Goal: Task Accomplishment & Management: Use online tool/utility

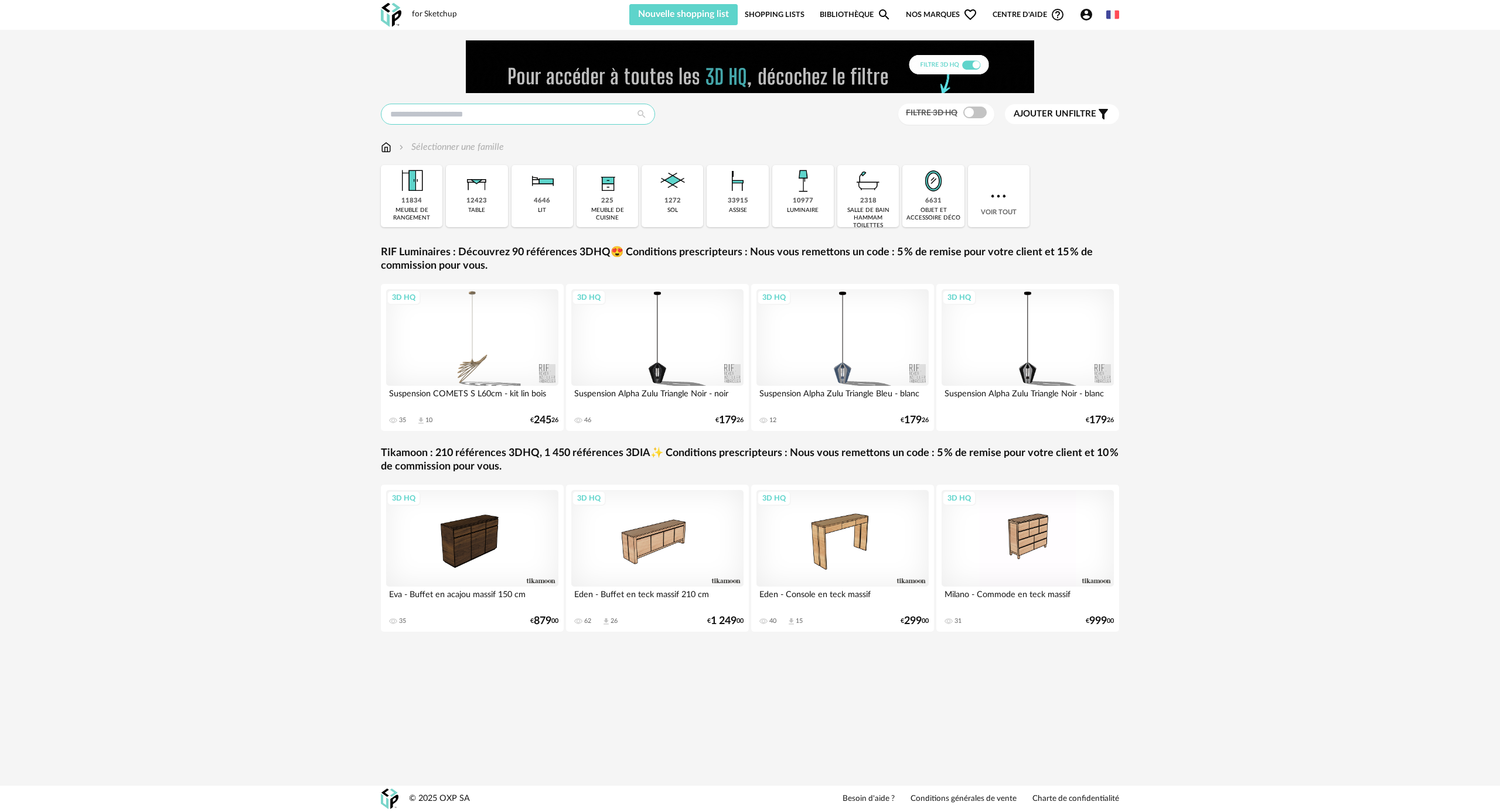
click at [450, 116] on input "text" at bounding box center [518, 114] width 274 height 21
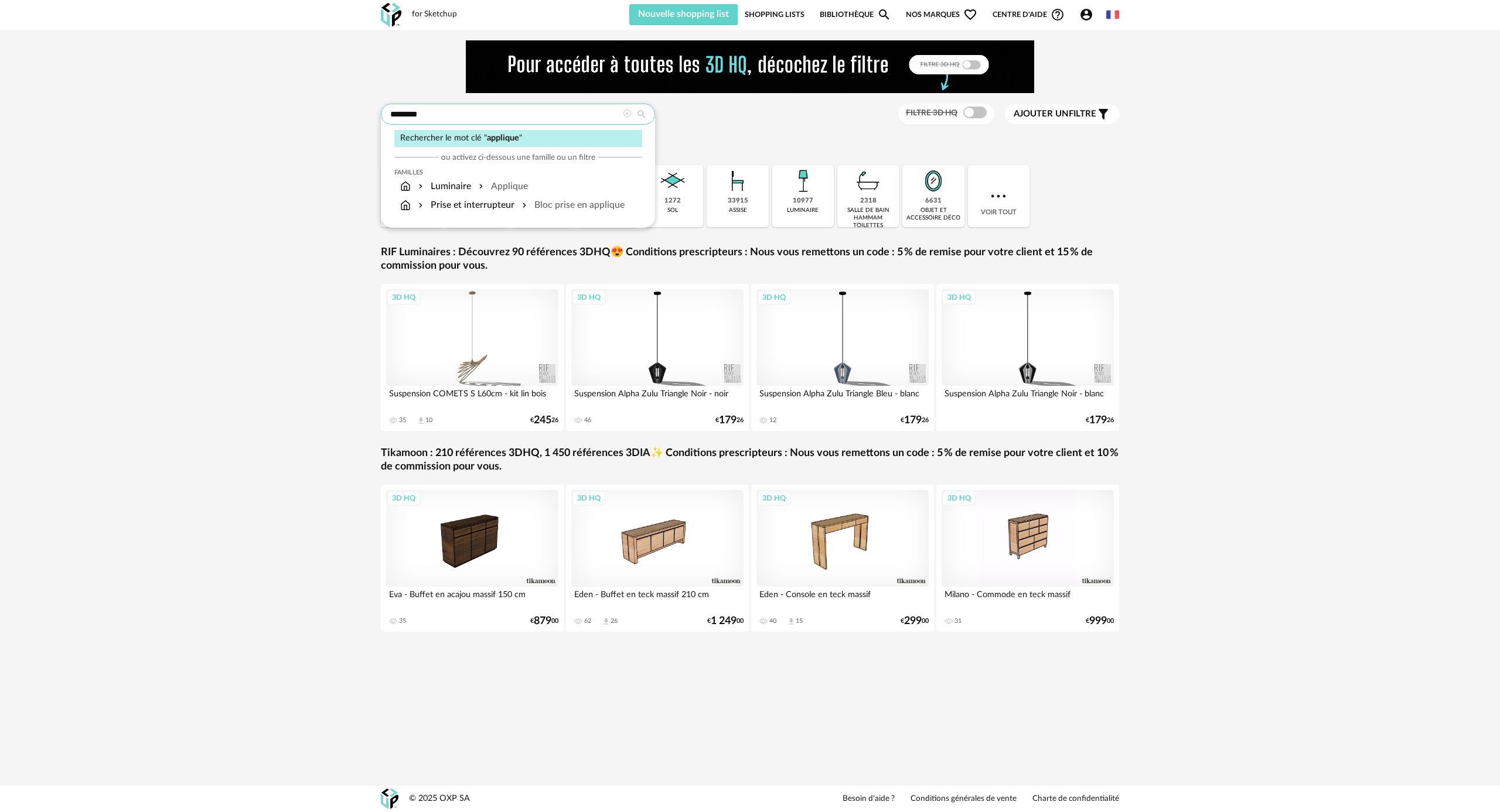
type input "********"
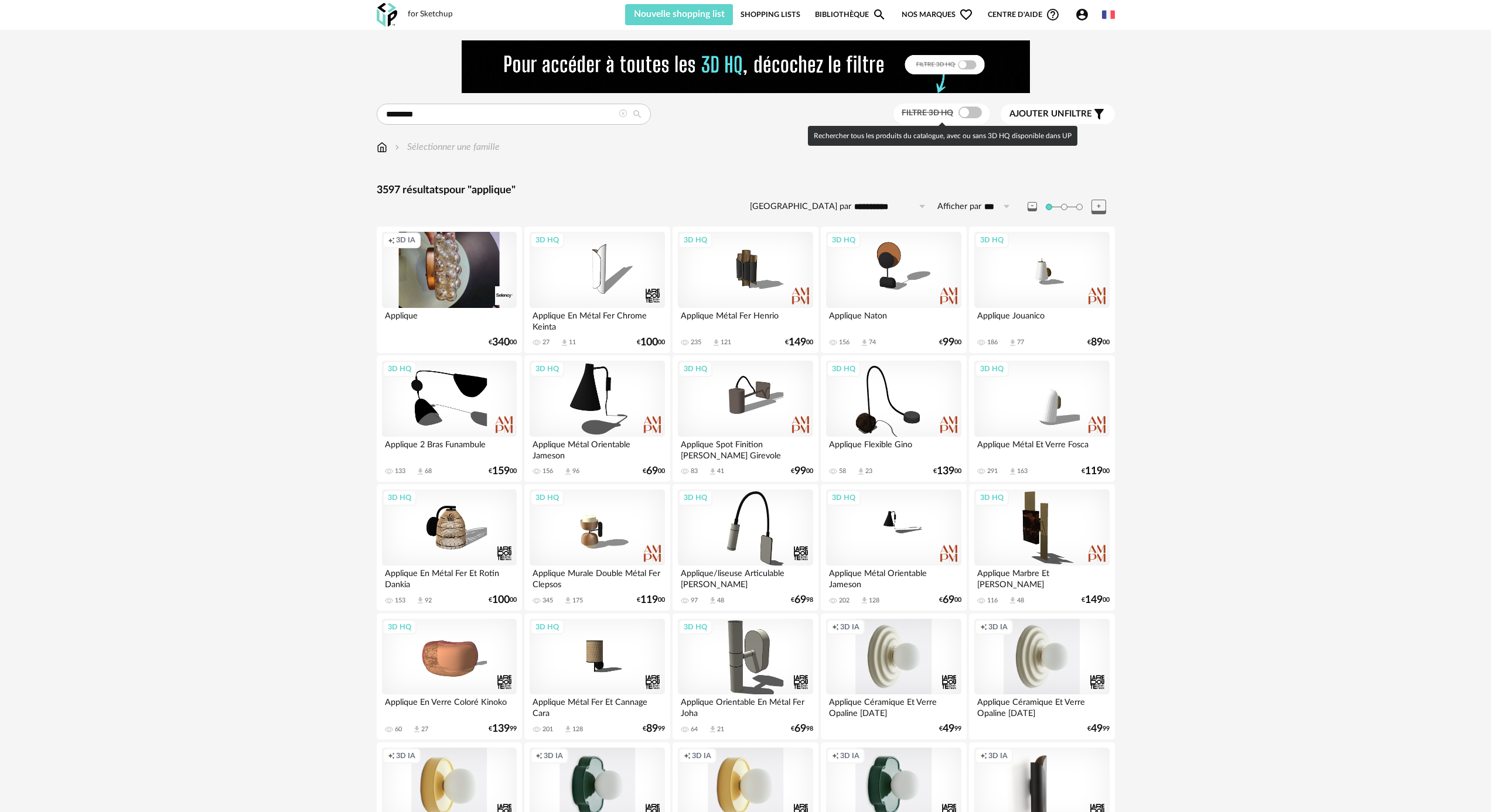
click at [978, 111] on span at bounding box center [970, 112] width 23 height 12
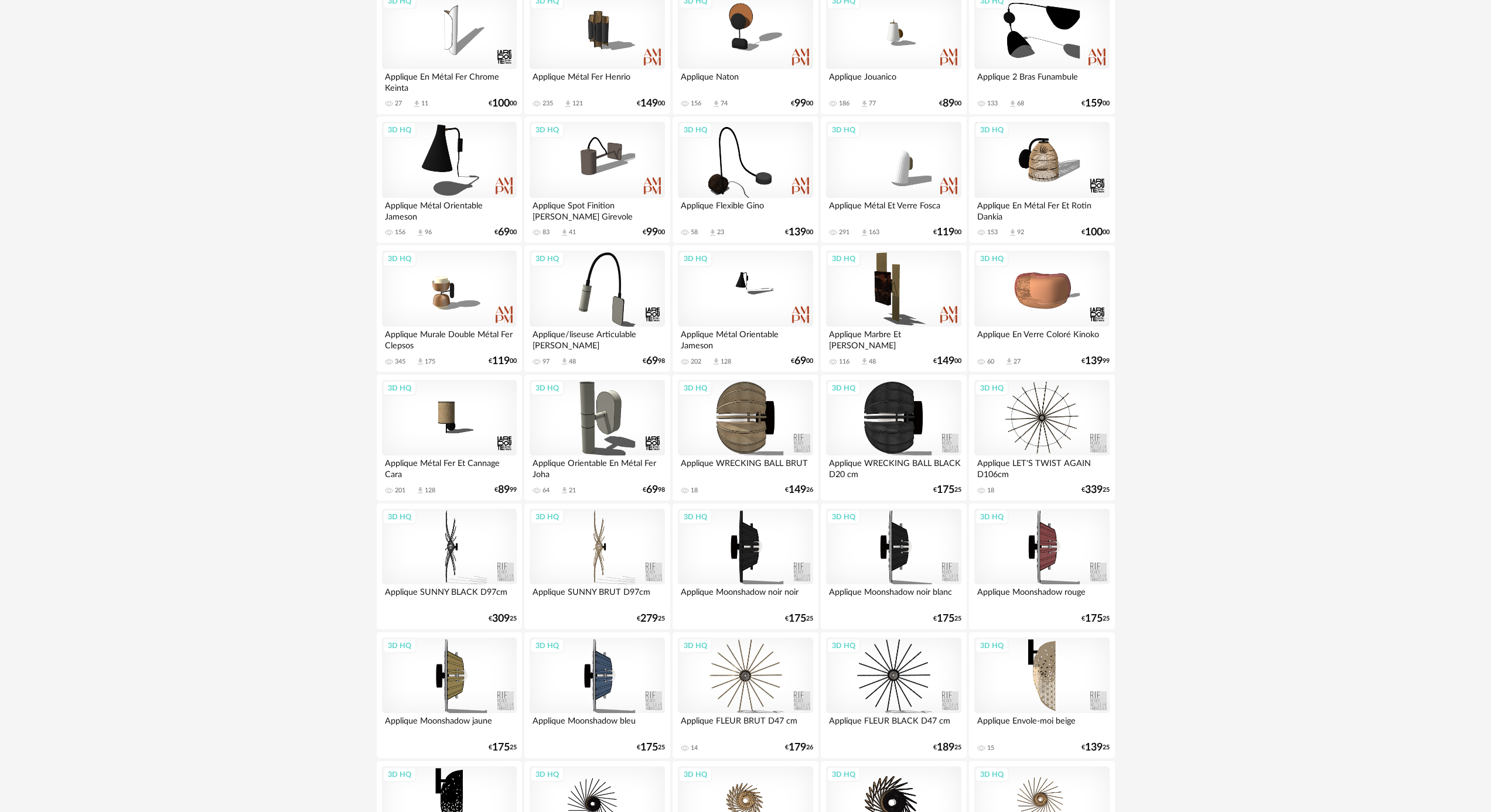
scroll to position [109, 0]
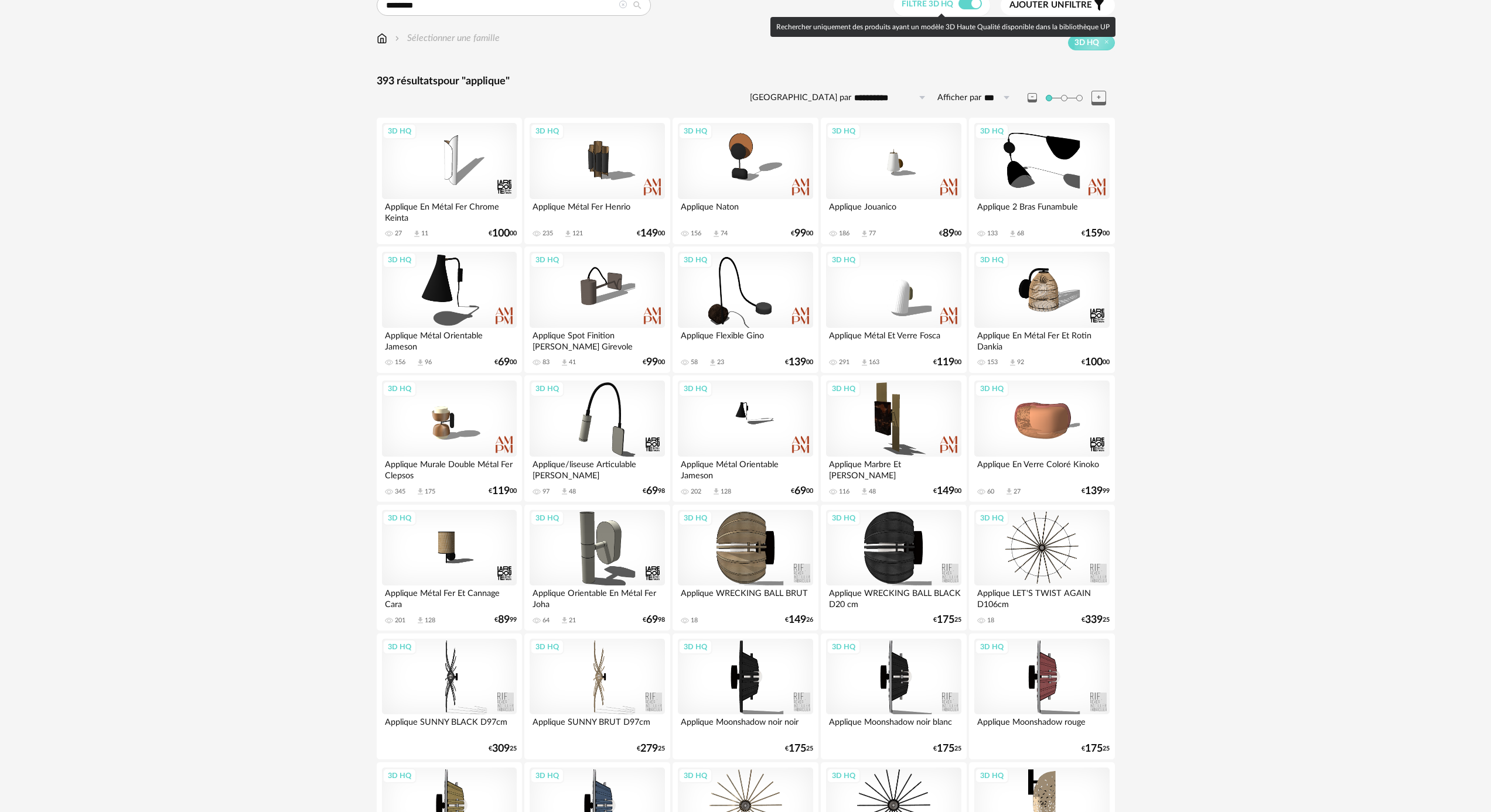
click at [960, 1] on span at bounding box center [970, 3] width 23 height 12
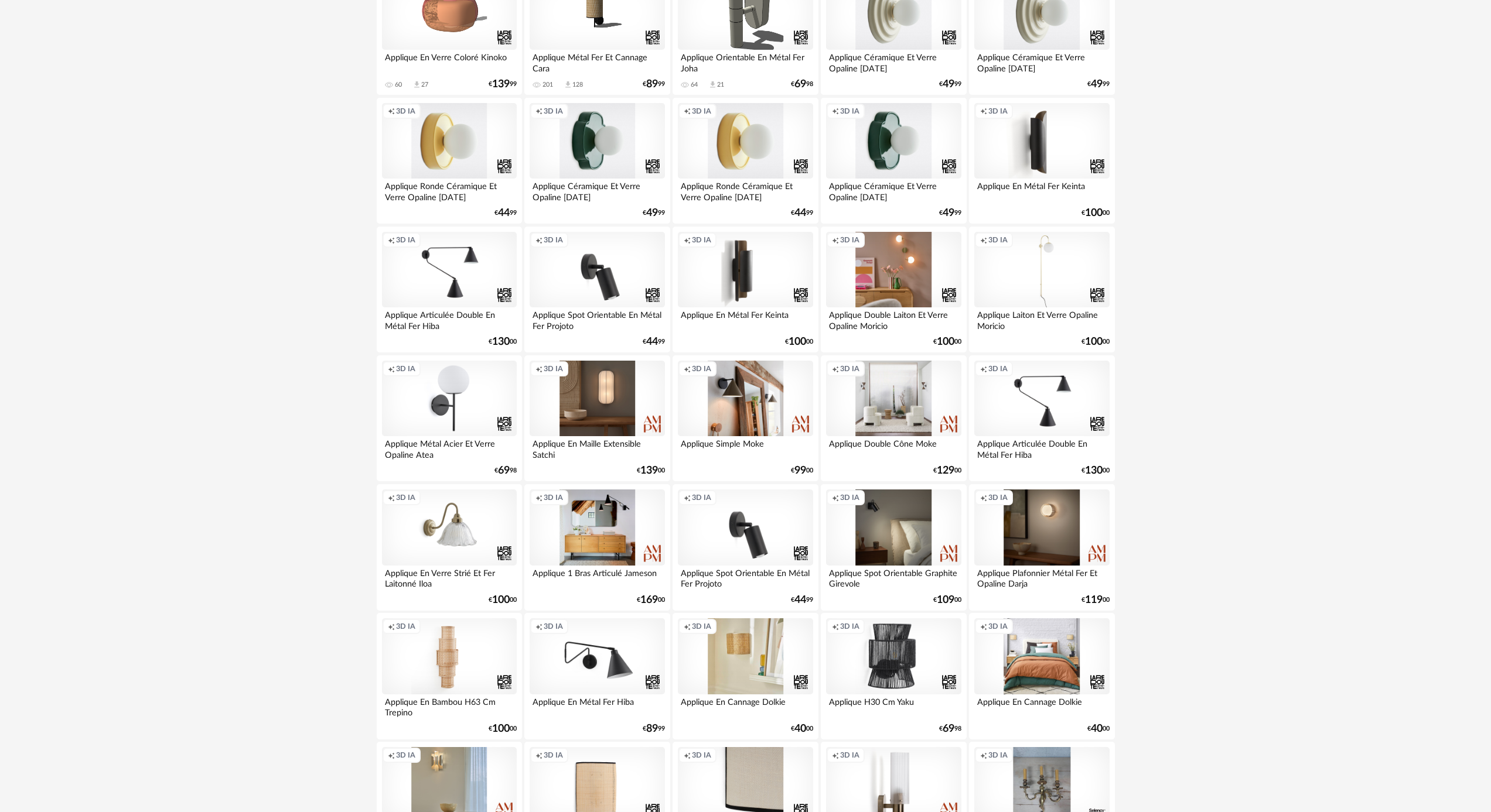
scroll to position [402, 0]
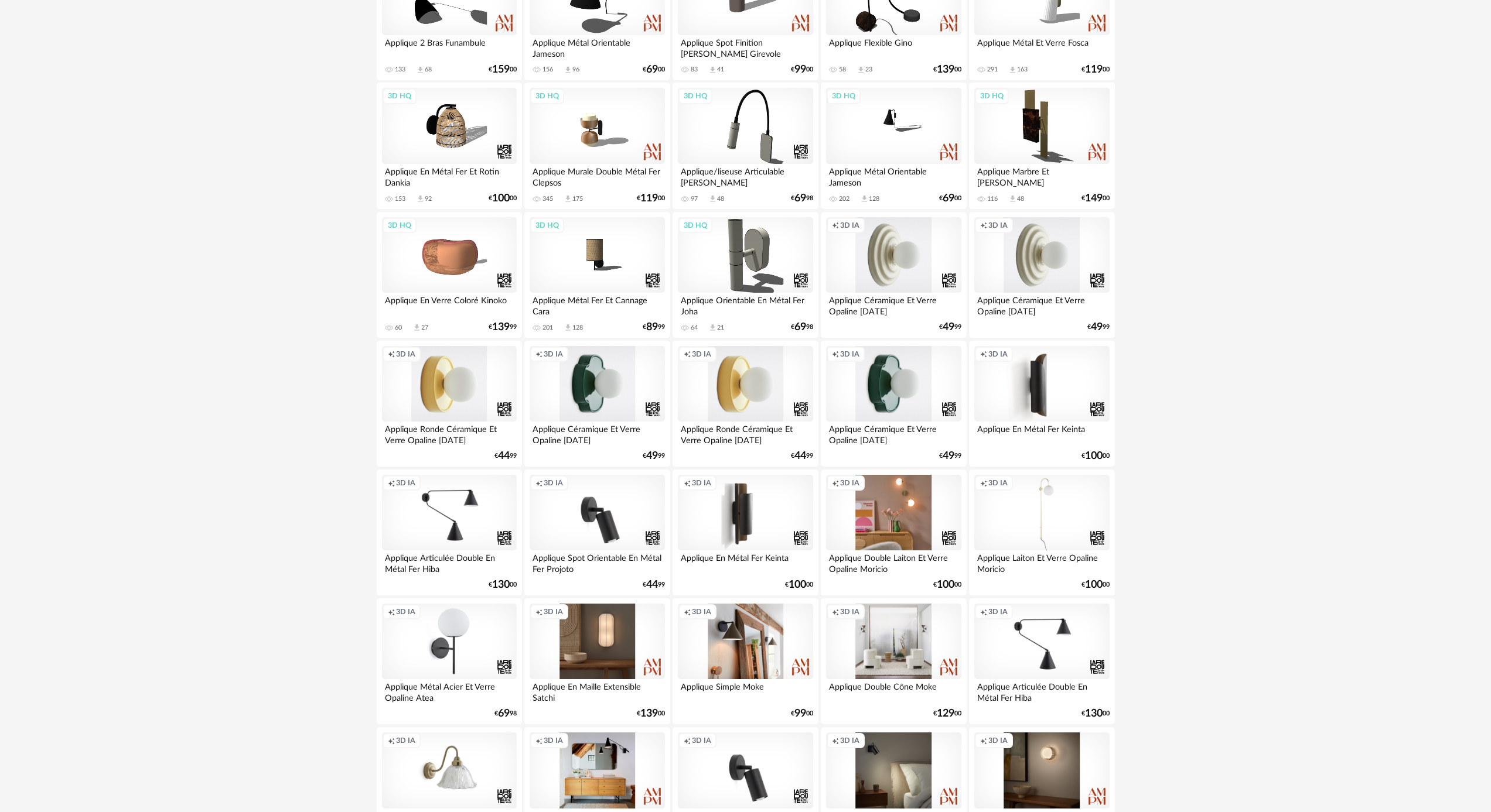
click at [861, 384] on div "Creation icon 3D IA" at bounding box center [894, 384] width 135 height 76
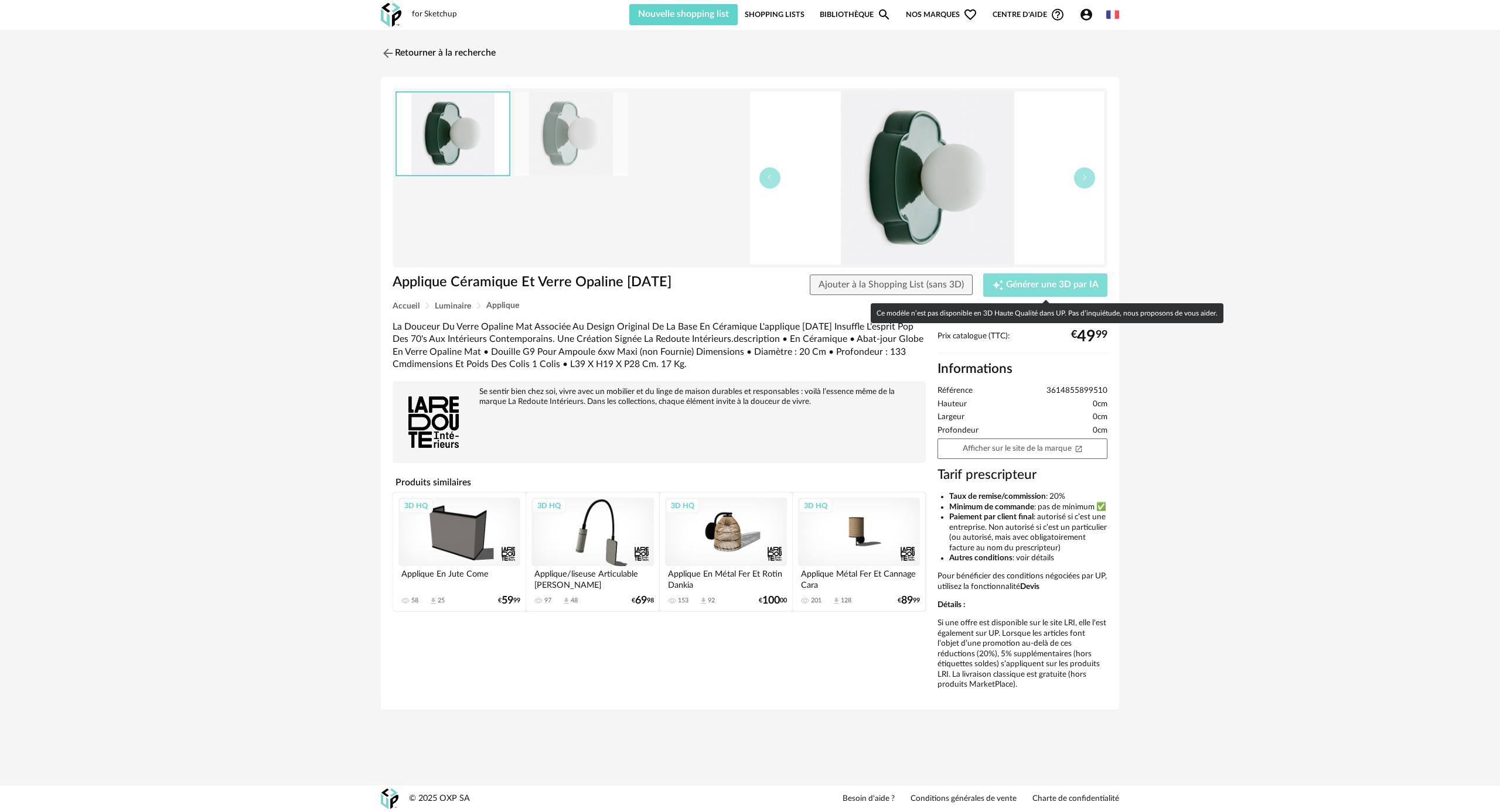
click at [1014, 282] on span "Générer une 3D par IA" at bounding box center [1051, 285] width 92 height 9
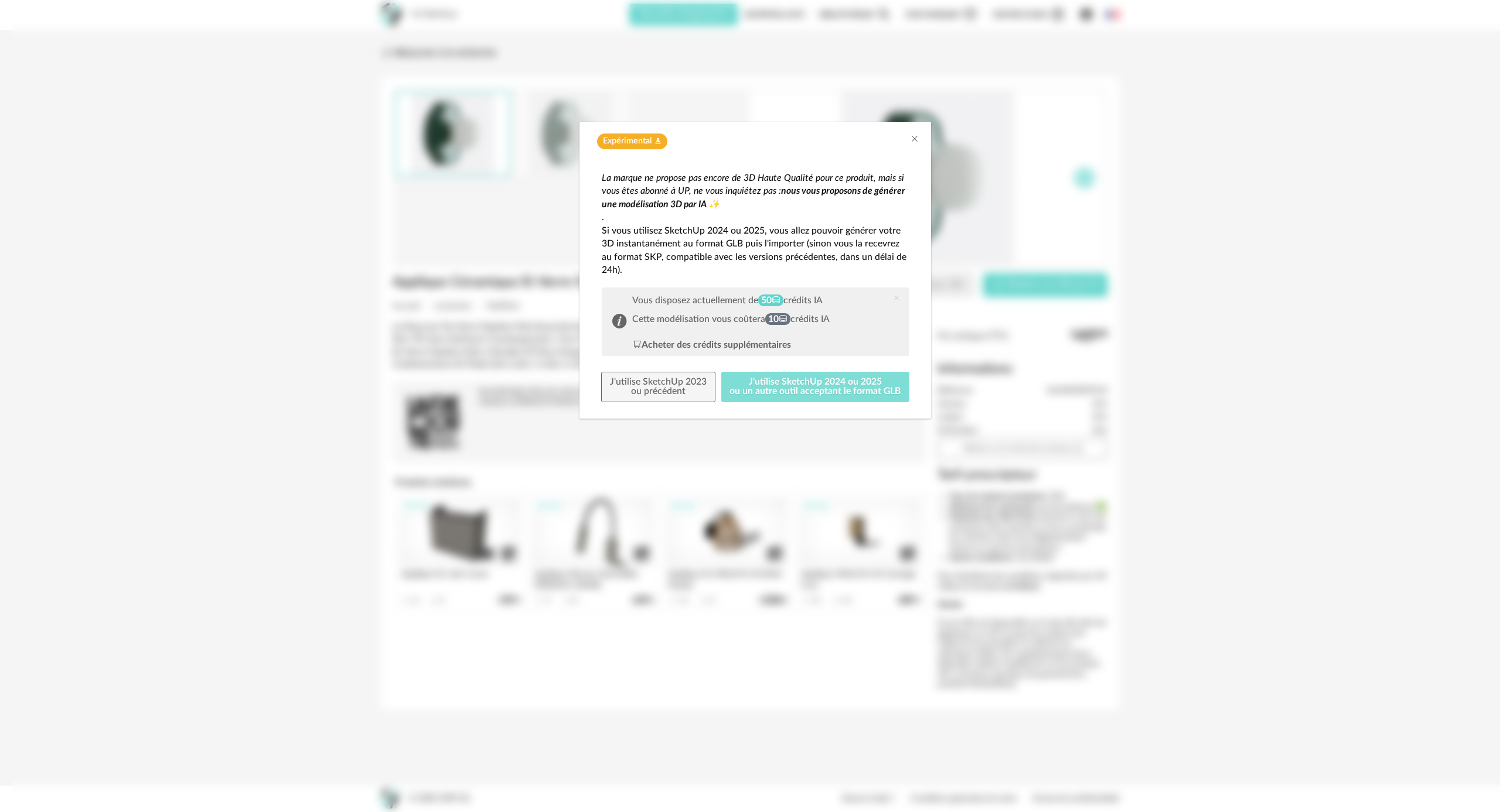
click at [772, 386] on button "J'utilise SketchUp 2024 ou 2025 ou un autre outil acceptant le format GLB" at bounding box center [815, 387] width 189 height 31
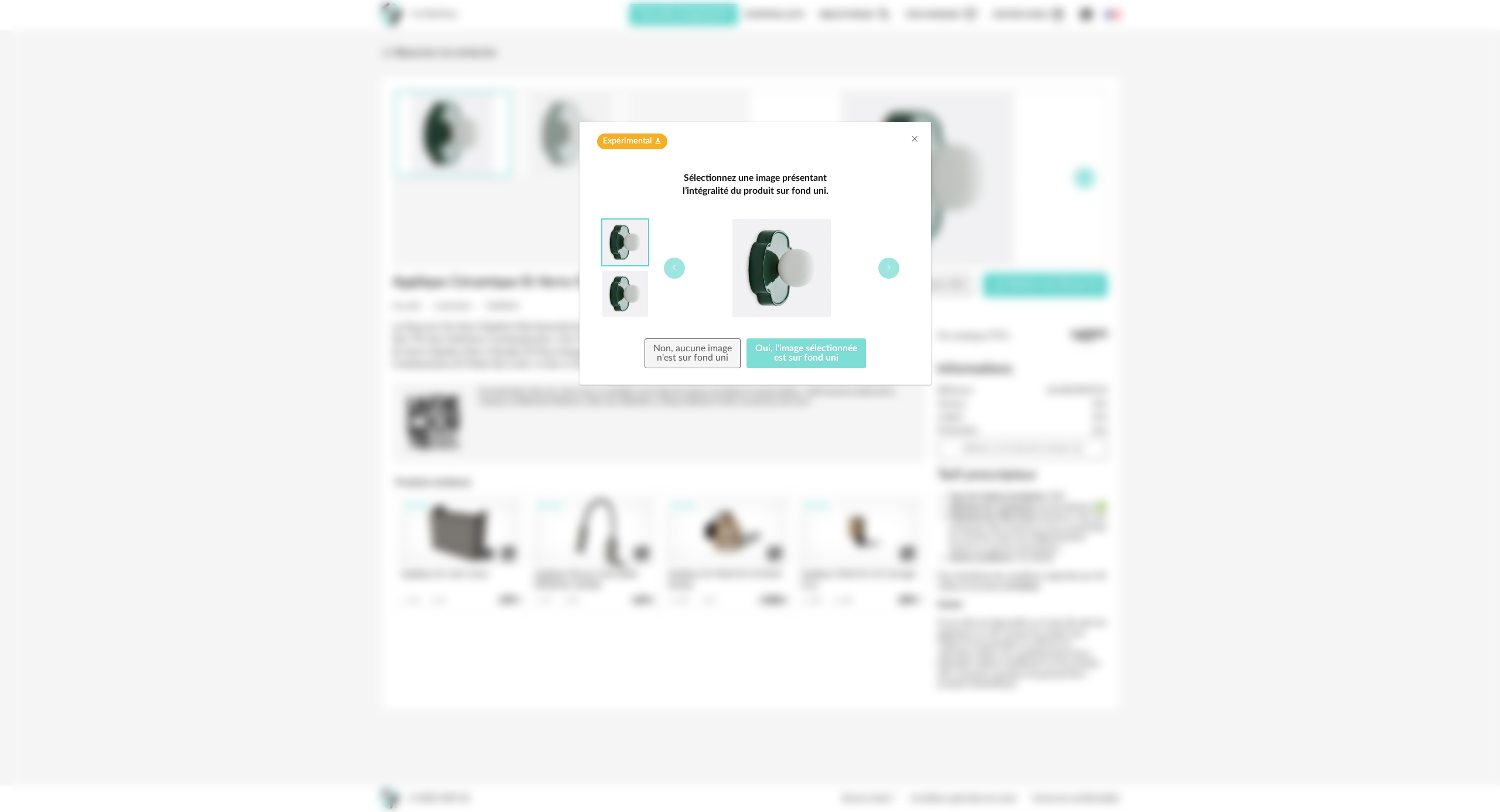
click at [801, 351] on button "Oui, l'image sélectionnée est sur fond uni" at bounding box center [806, 354] width 120 height 31
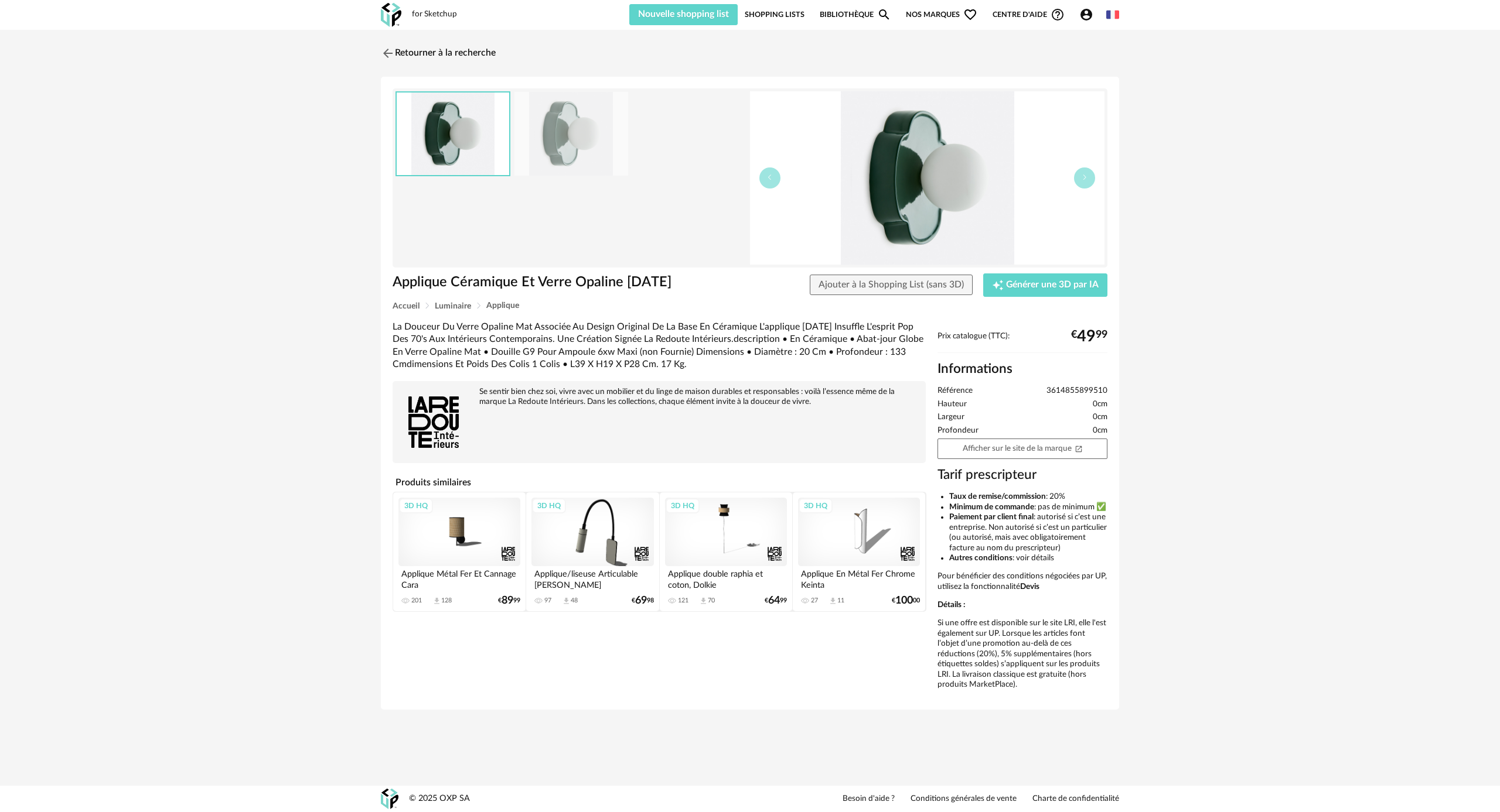
click at [781, 13] on link "Shopping Lists" at bounding box center [775, 14] width 60 height 21
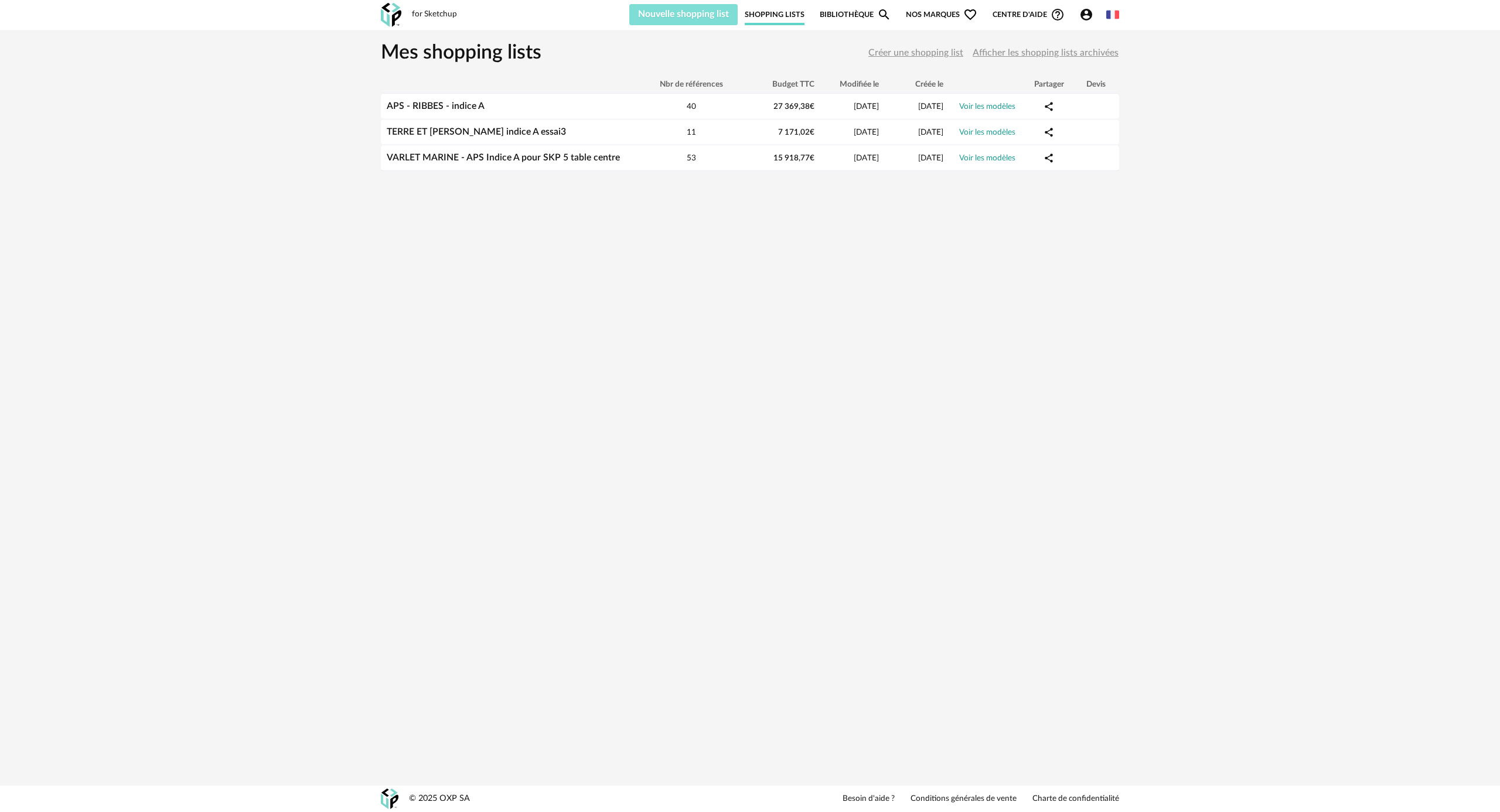
click at [692, 14] on span "Nouvelle shopping list" at bounding box center [683, 13] width 91 height 9
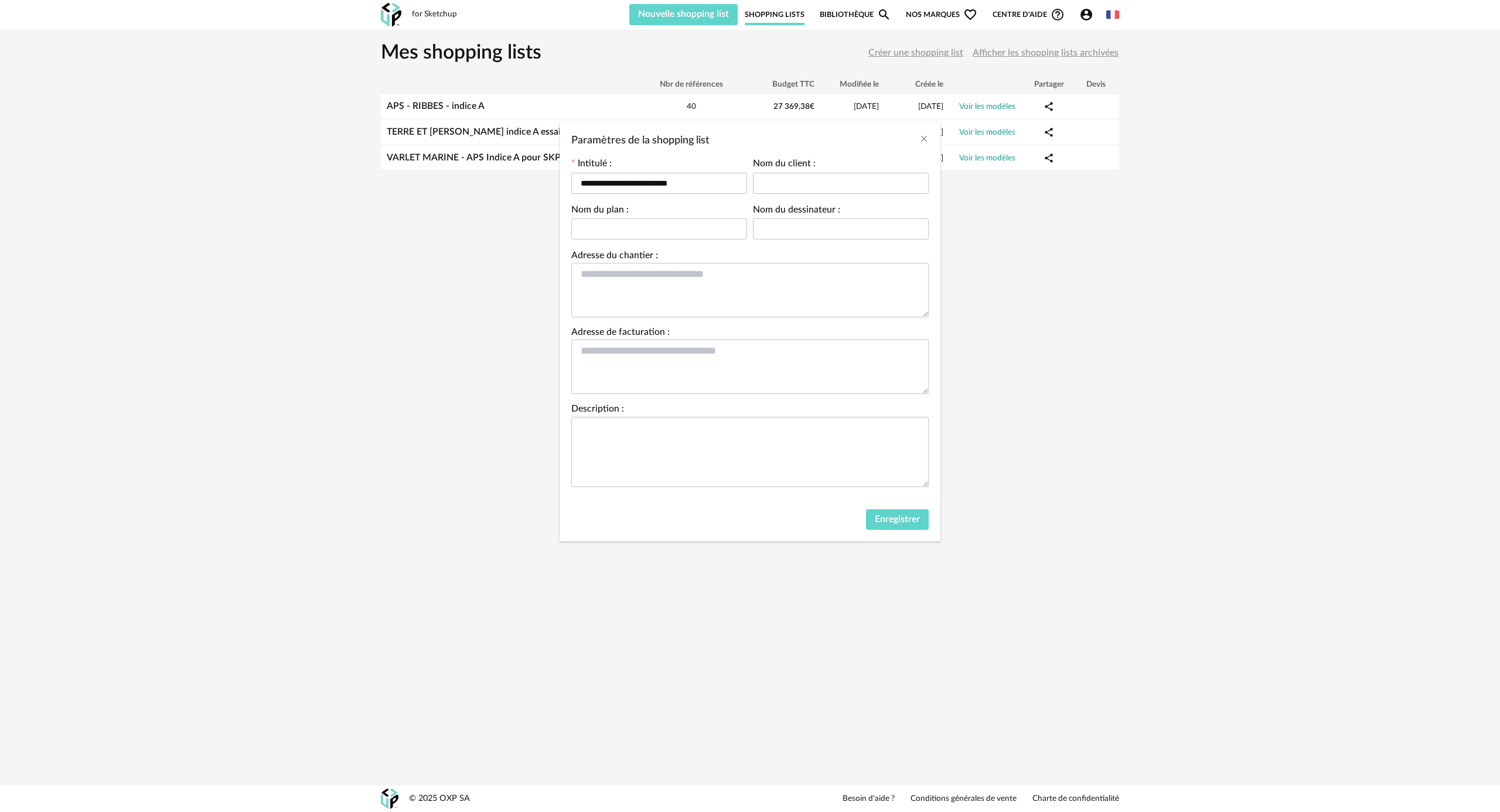
click at [846, 15] on div "**********" at bounding box center [750, 406] width 1500 height 812
click at [848, 15] on div "**********" at bounding box center [750, 406] width 1500 height 812
click at [894, 514] on button "Enregistrer" at bounding box center [897, 520] width 62 height 21
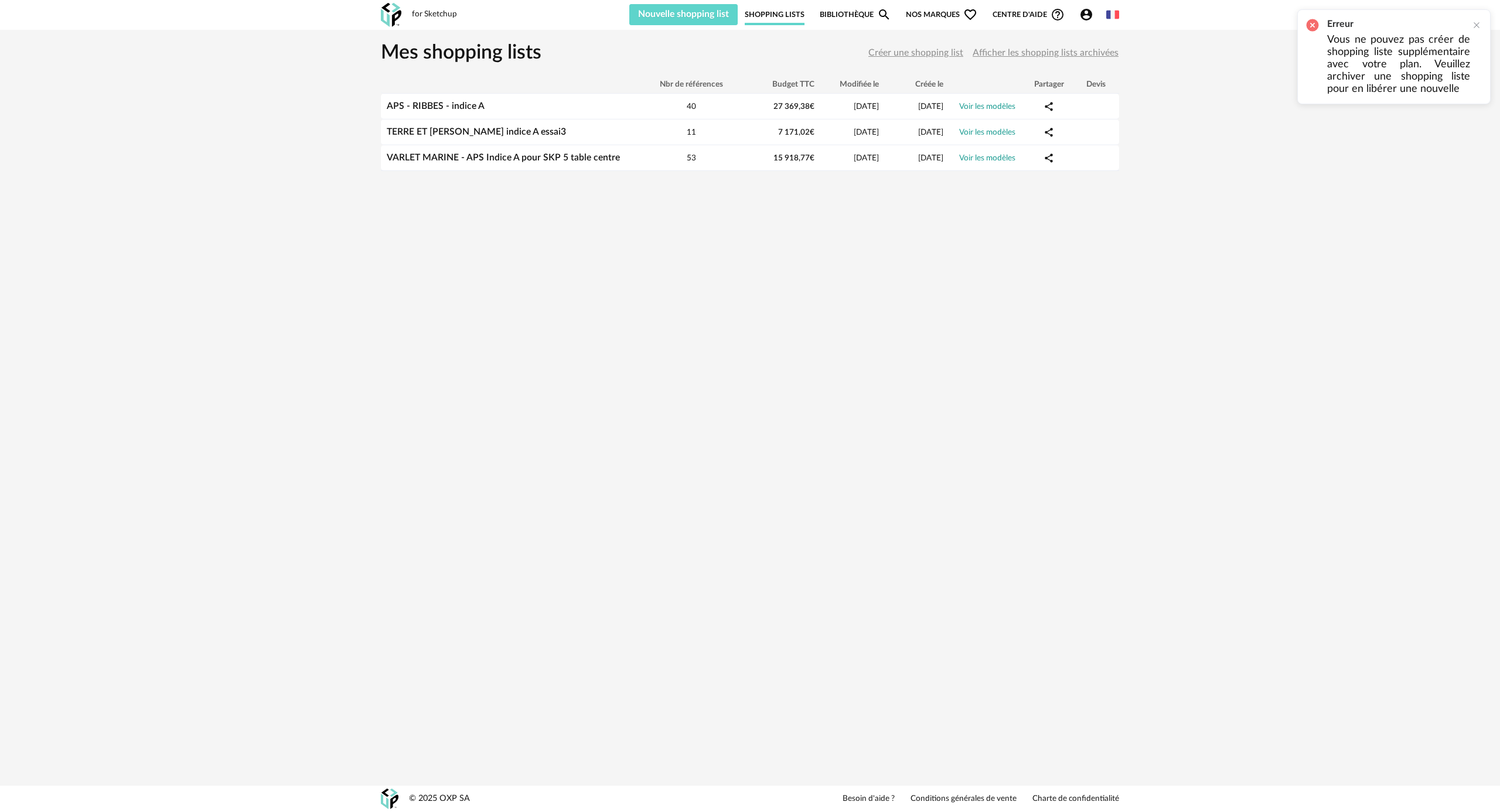
click at [840, 12] on link "Bibliothèque Magnify icon" at bounding box center [855, 14] width 71 height 21
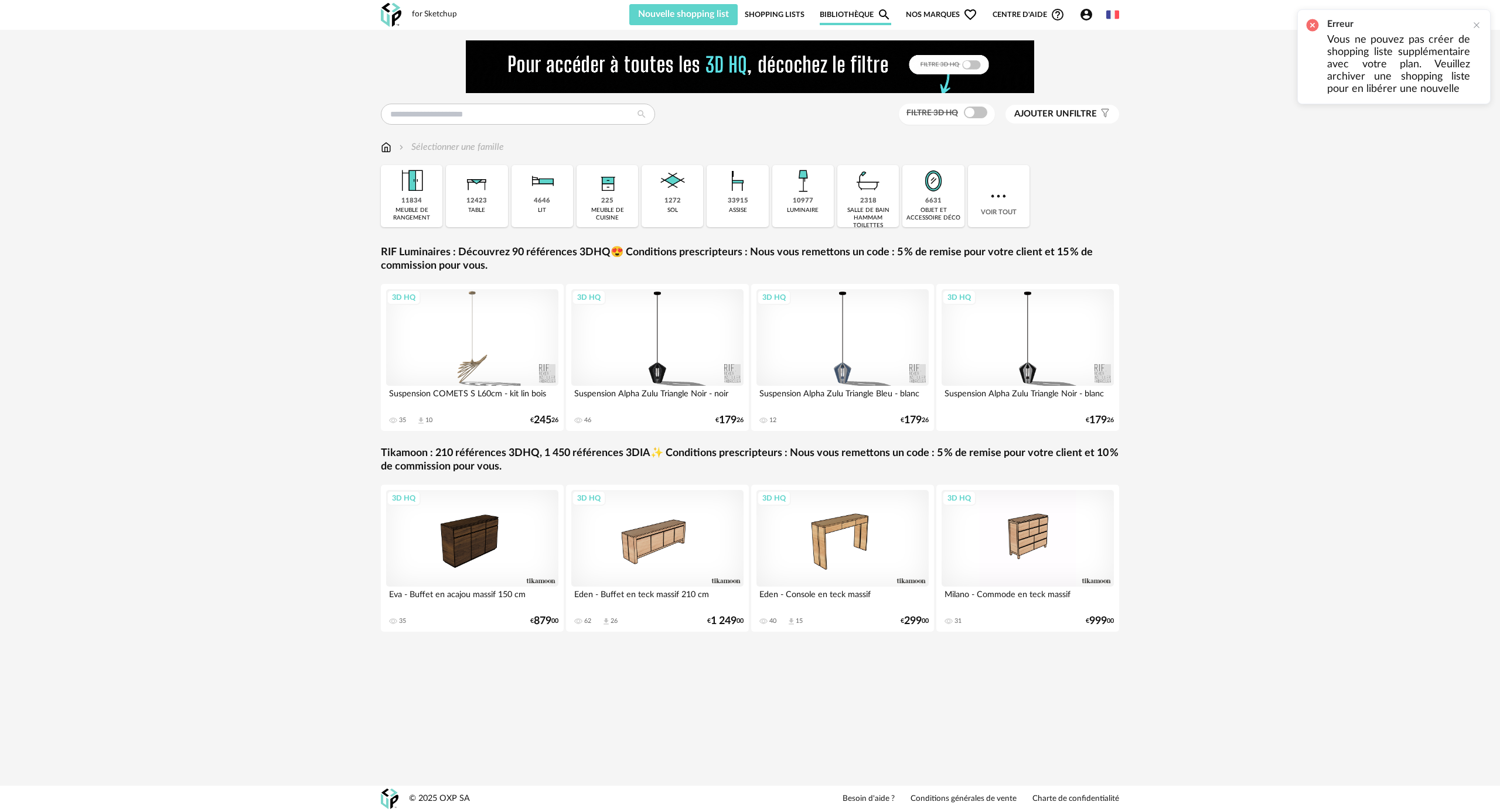
click at [922, 19] on span "Nos marques Heart Outline icon" at bounding box center [942, 14] width 71 height 21
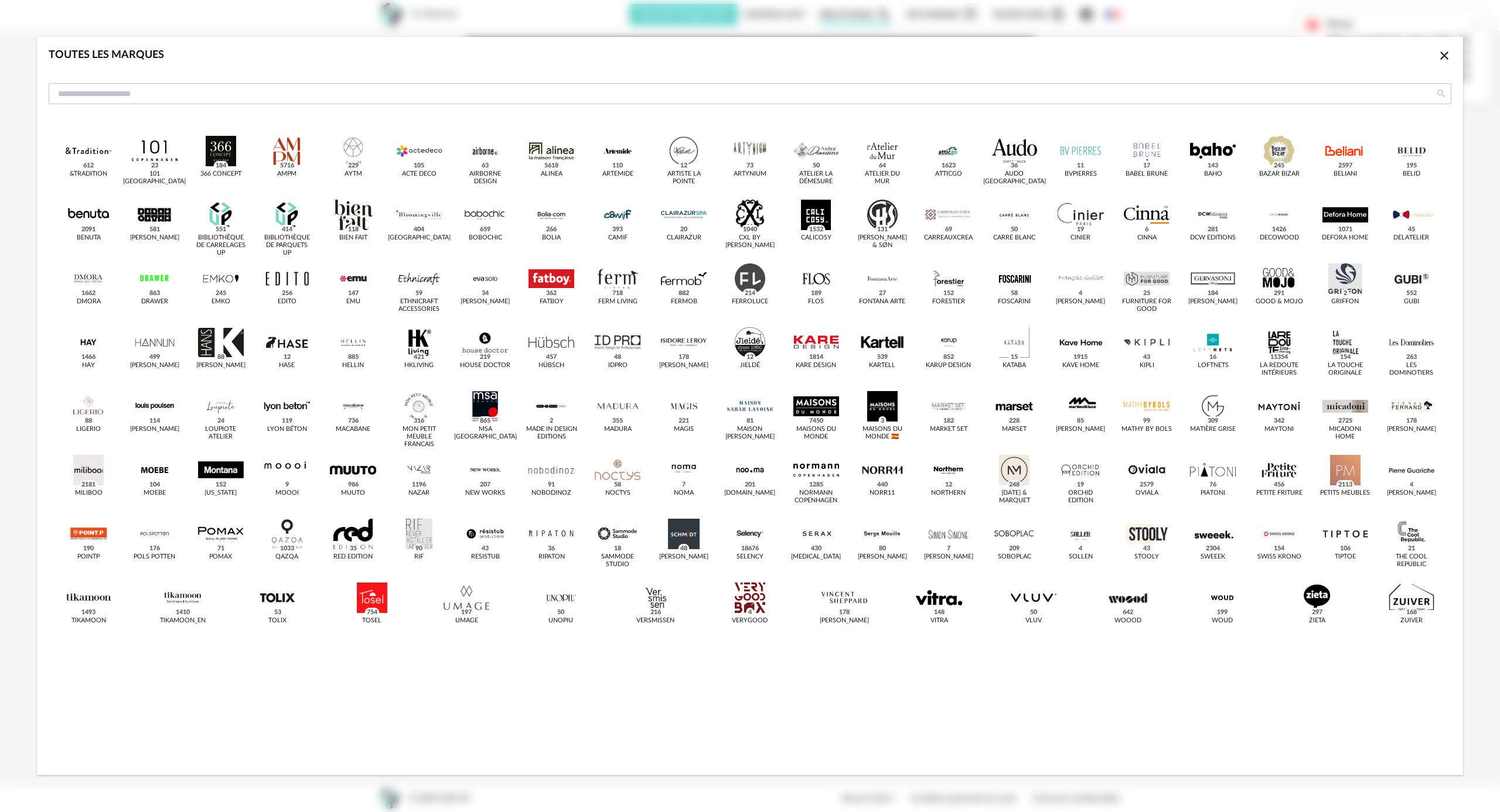
click at [774, 11] on div "Toutes les marques Close icon &tradition 612 101 Copenhagen 23 366 Concept 184 …" at bounding box center [750, 406] width 1500 height 812
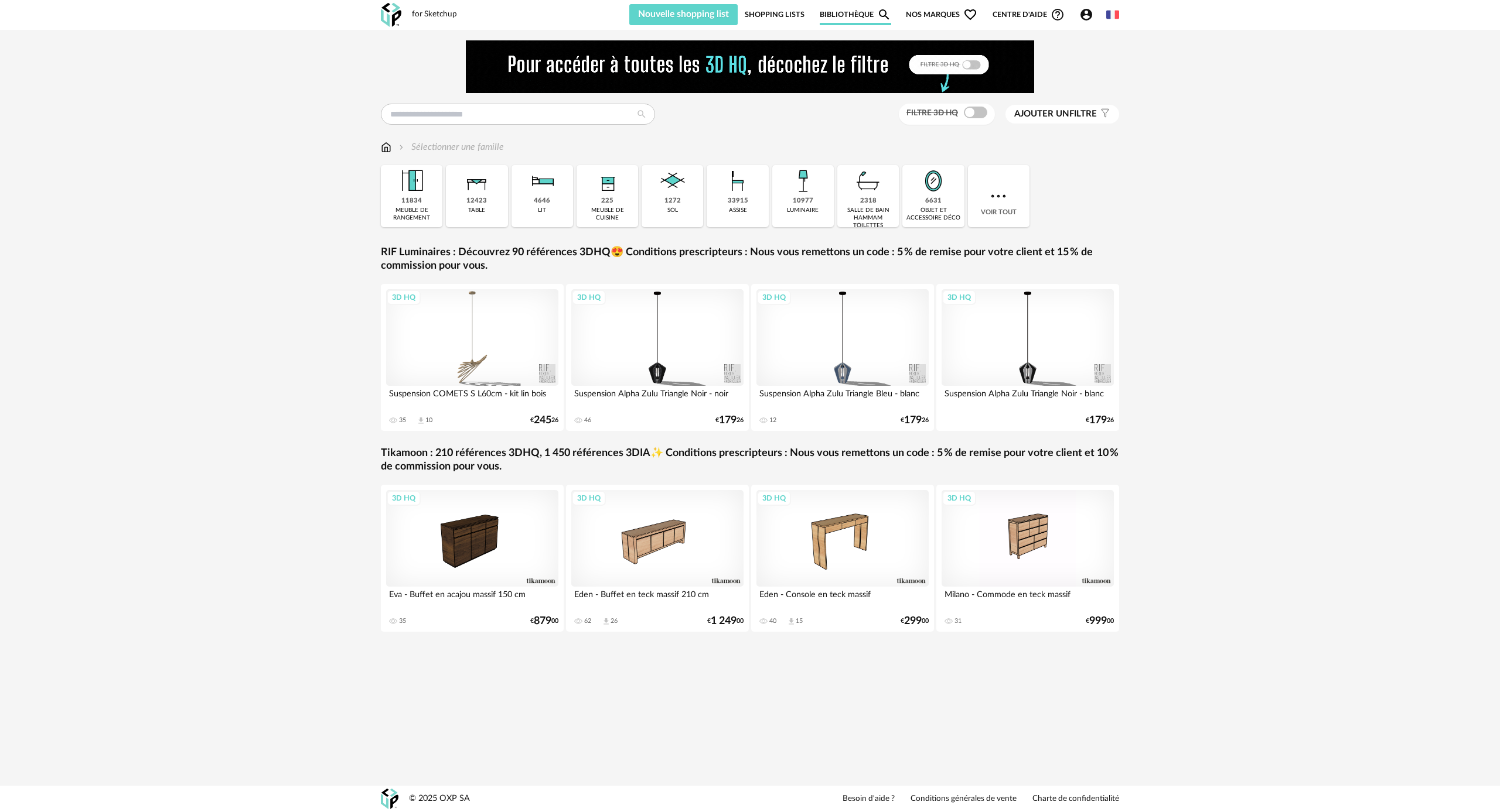
click at [774, 11] on link "Shopping Lists" at bounding box center [775, 14] width 60 height 21
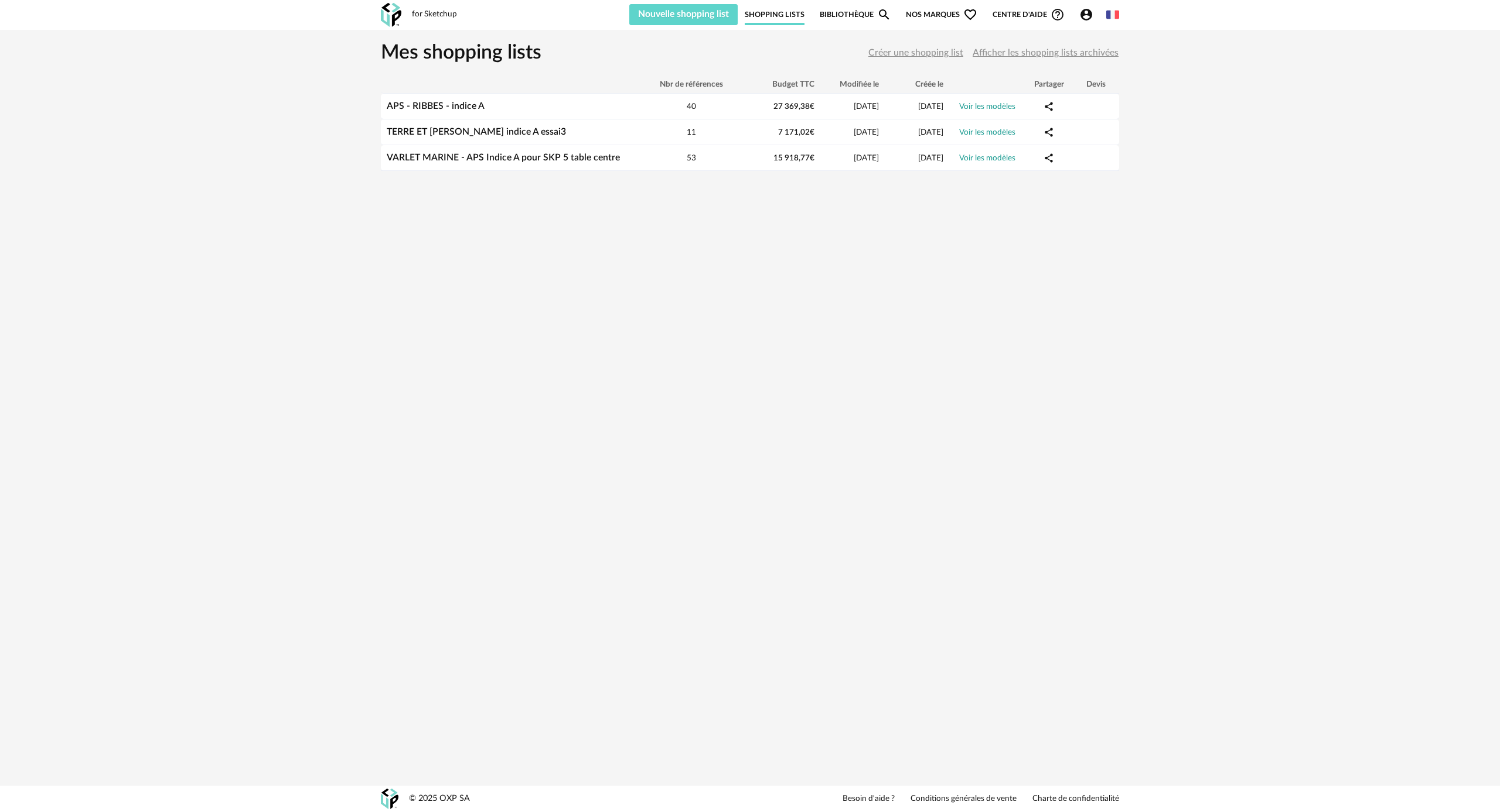
click at [835, 21] on link "Bibliothèque Magnify icon" at bounding box center [855, 14] width 71 height 21
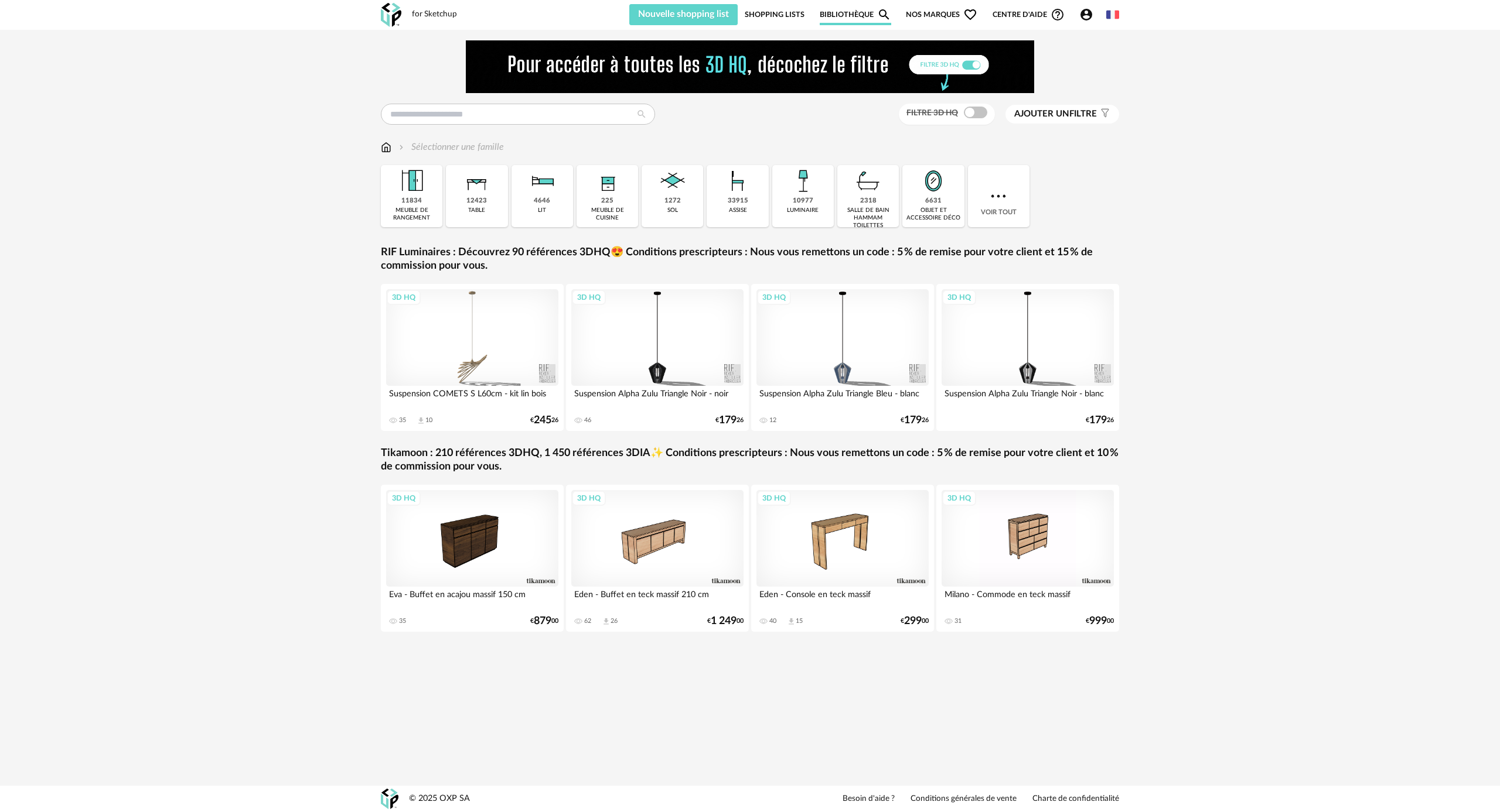
click at [796, 17] on link "Shopping Lists" at bounding box center [775, 14] width 60 height 21
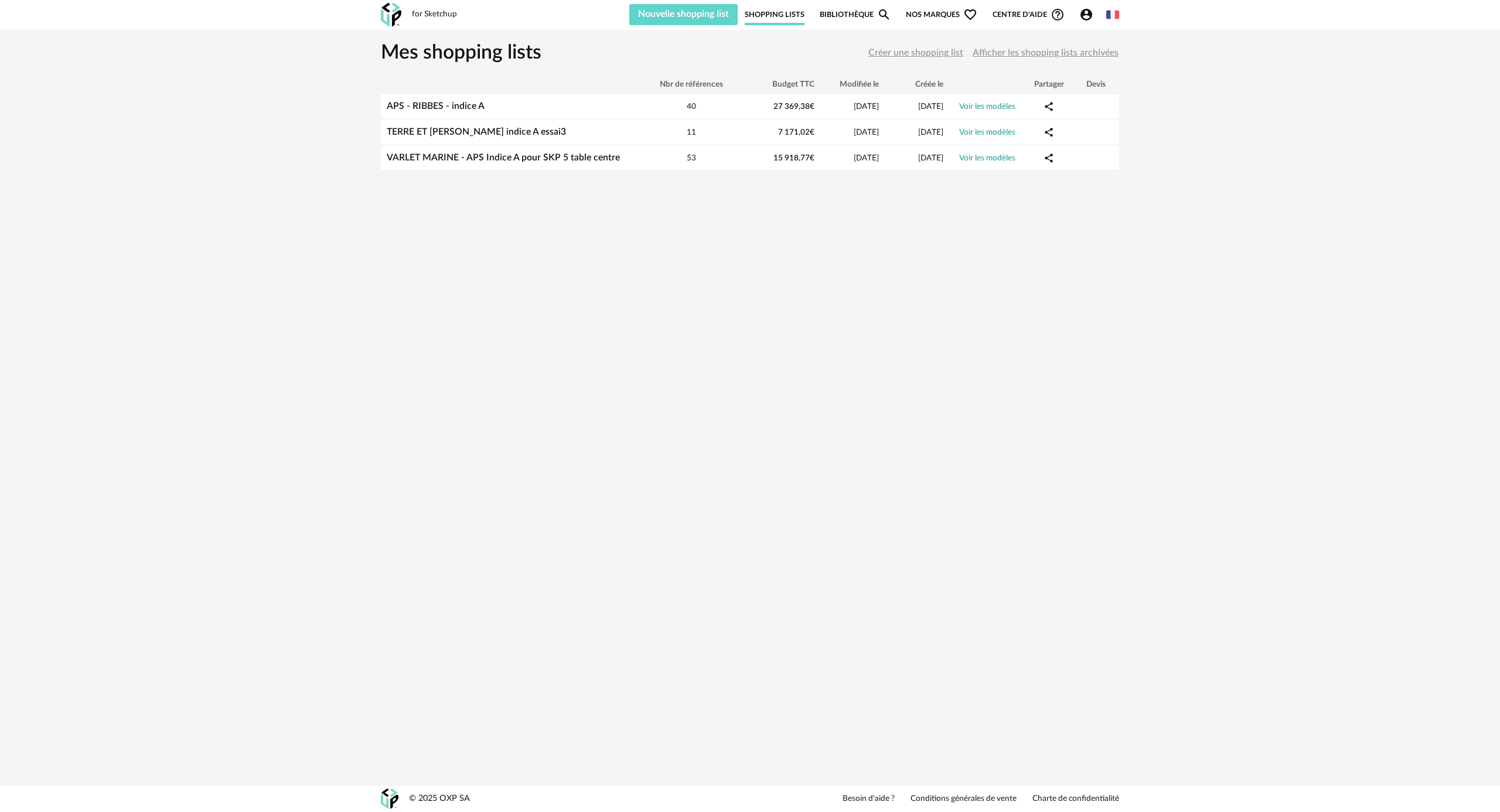
drag, startPoint x: 175, startPoint y: 2, endPoint x: 239, endPoint y: 2, distance: 64.0
click at [232, 2] on header "for Sketchup Nouvelle shopping list Mettre à jour ma Shopping List Refresh icon…" at bounding box center [750, 15] width 1500 height 30
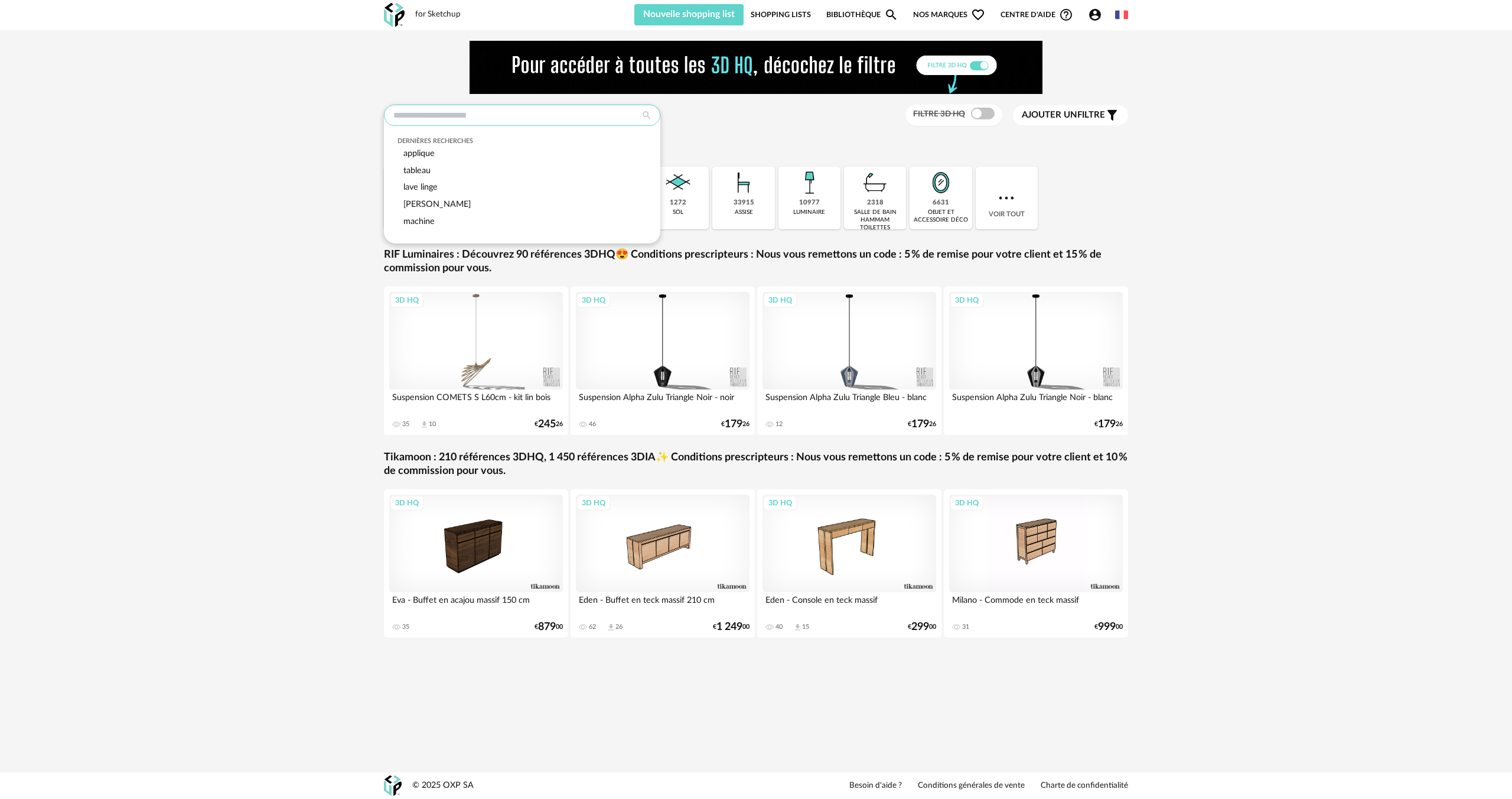
click at [555, 119] on input "text" at bounding box center [522, 115] width 276 height 21
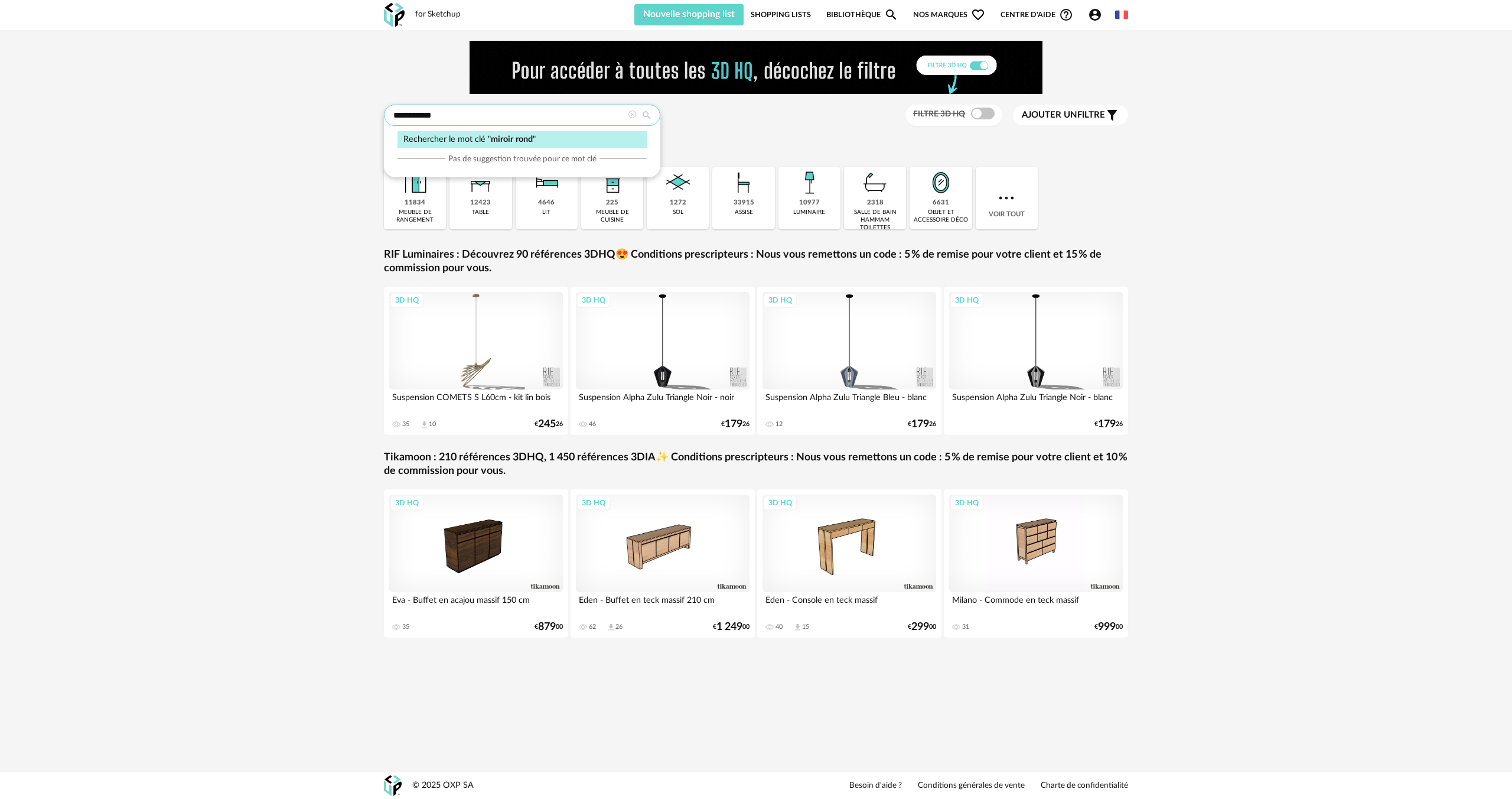
type input "**********"
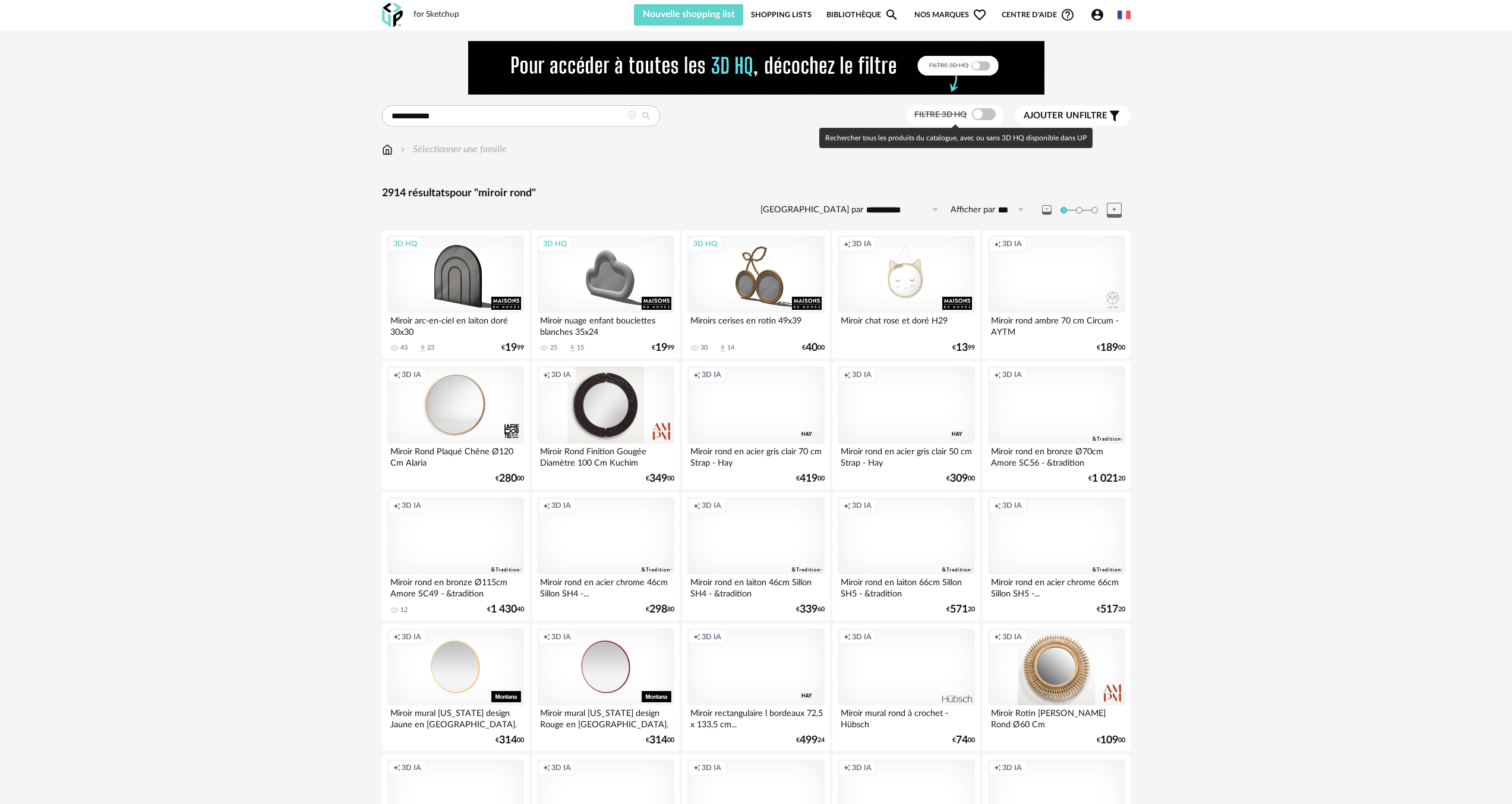
click at [991, 116] on span at bounding box center [984, 114] width 24 height 12
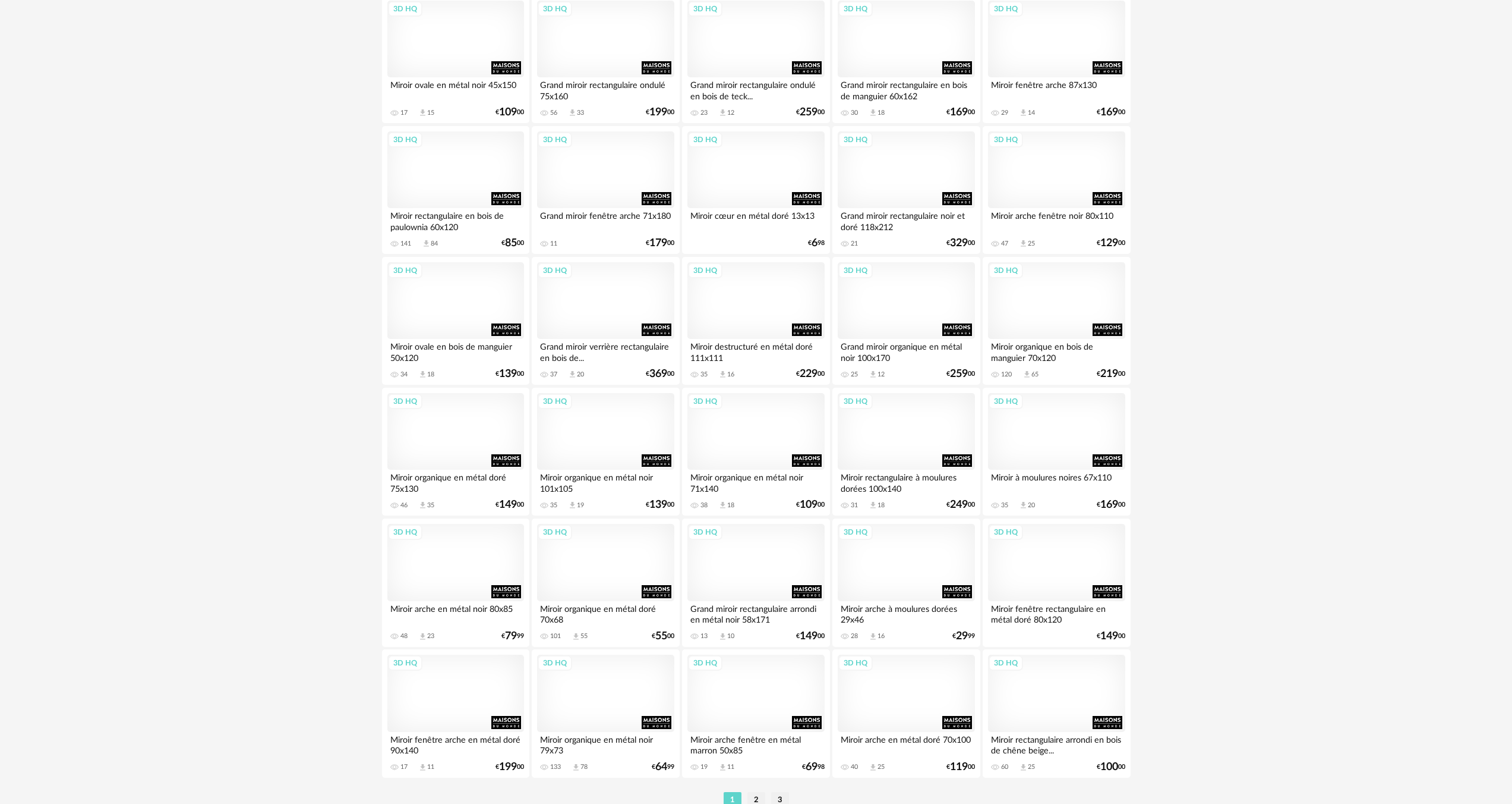
scroll to position [2131, 0]
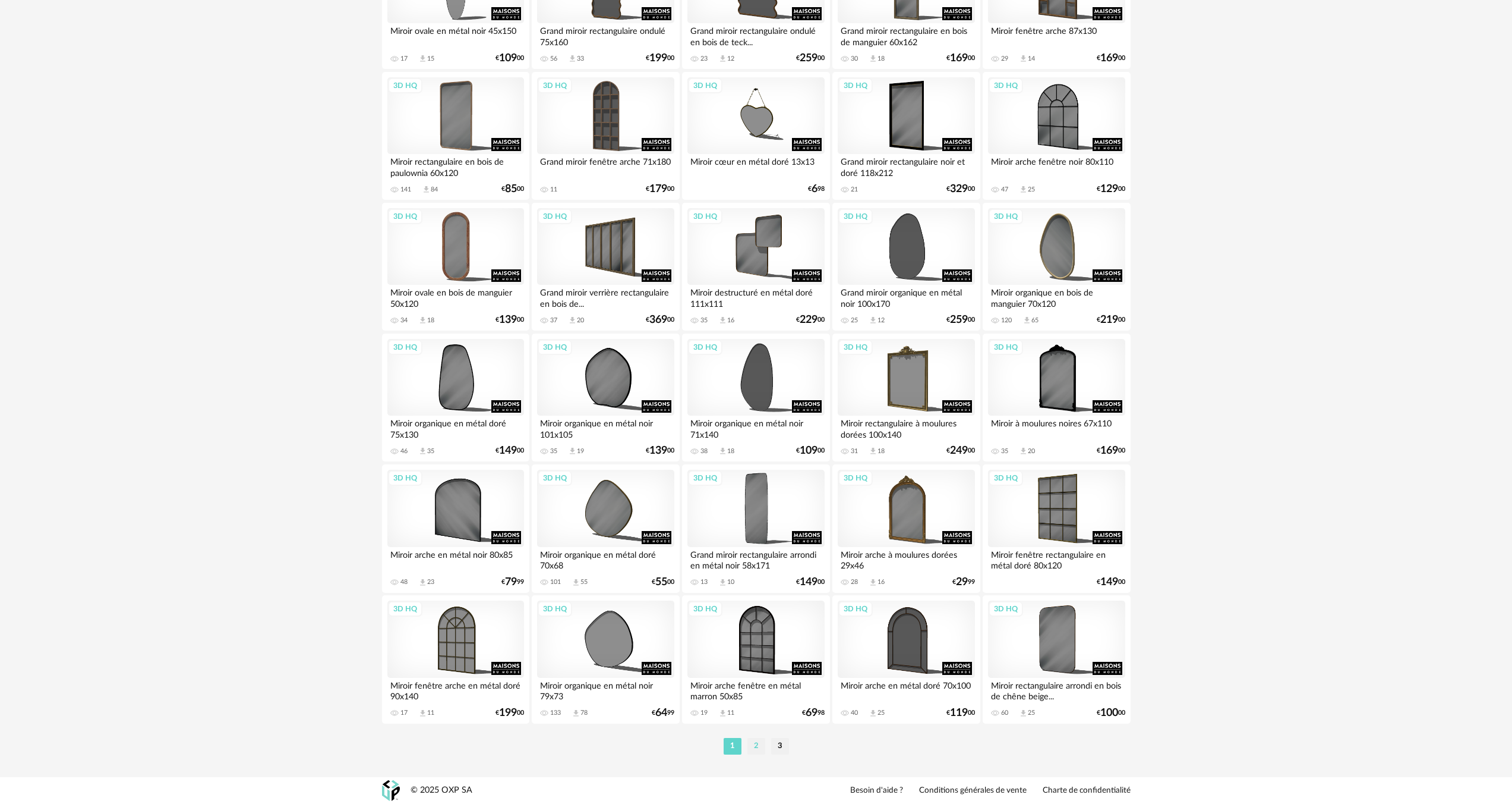
click at [752, 744] on li "2" at bounding box center [756, 746] width 18 height 17
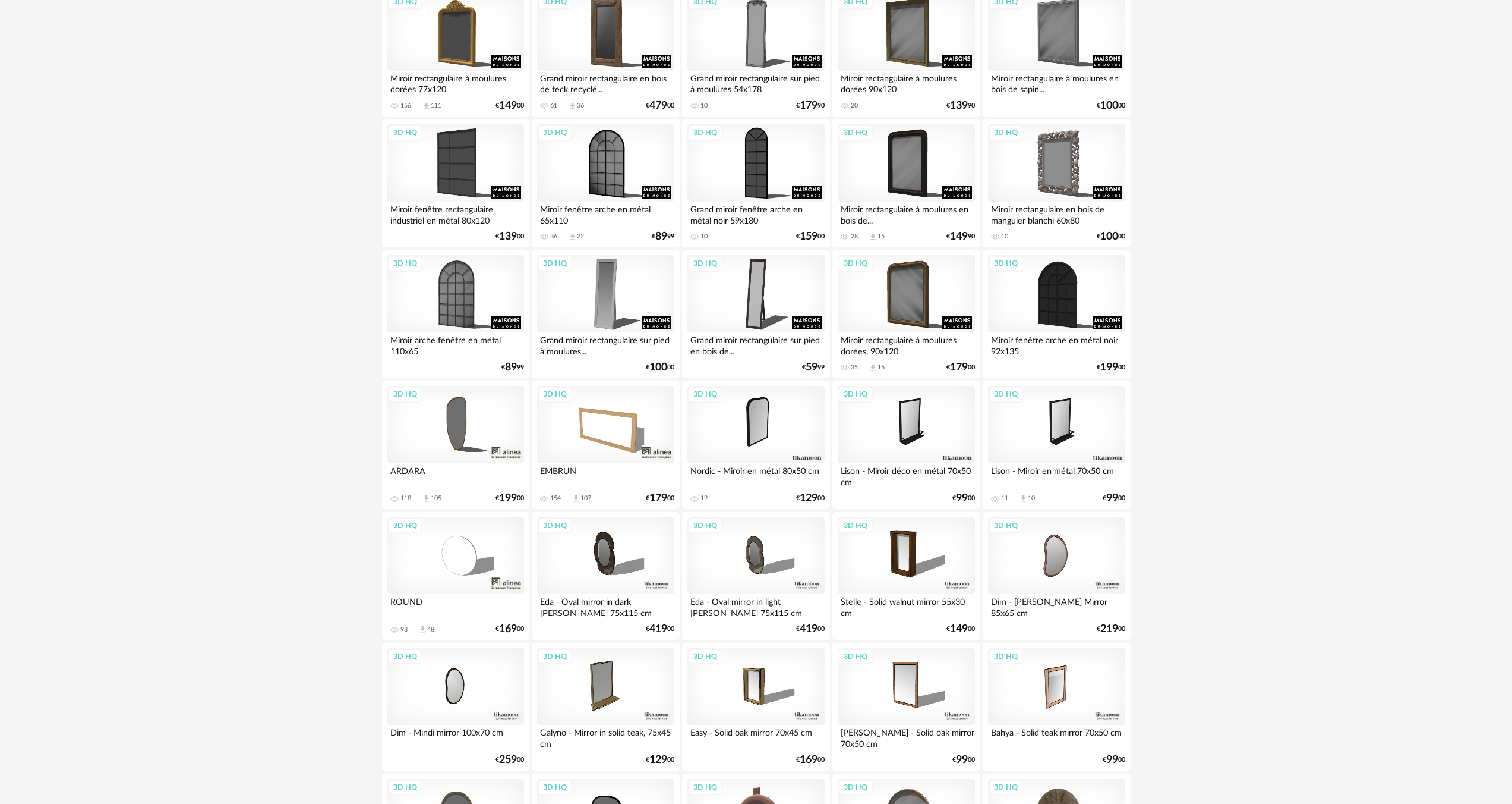
scroll to position [1590, 0]
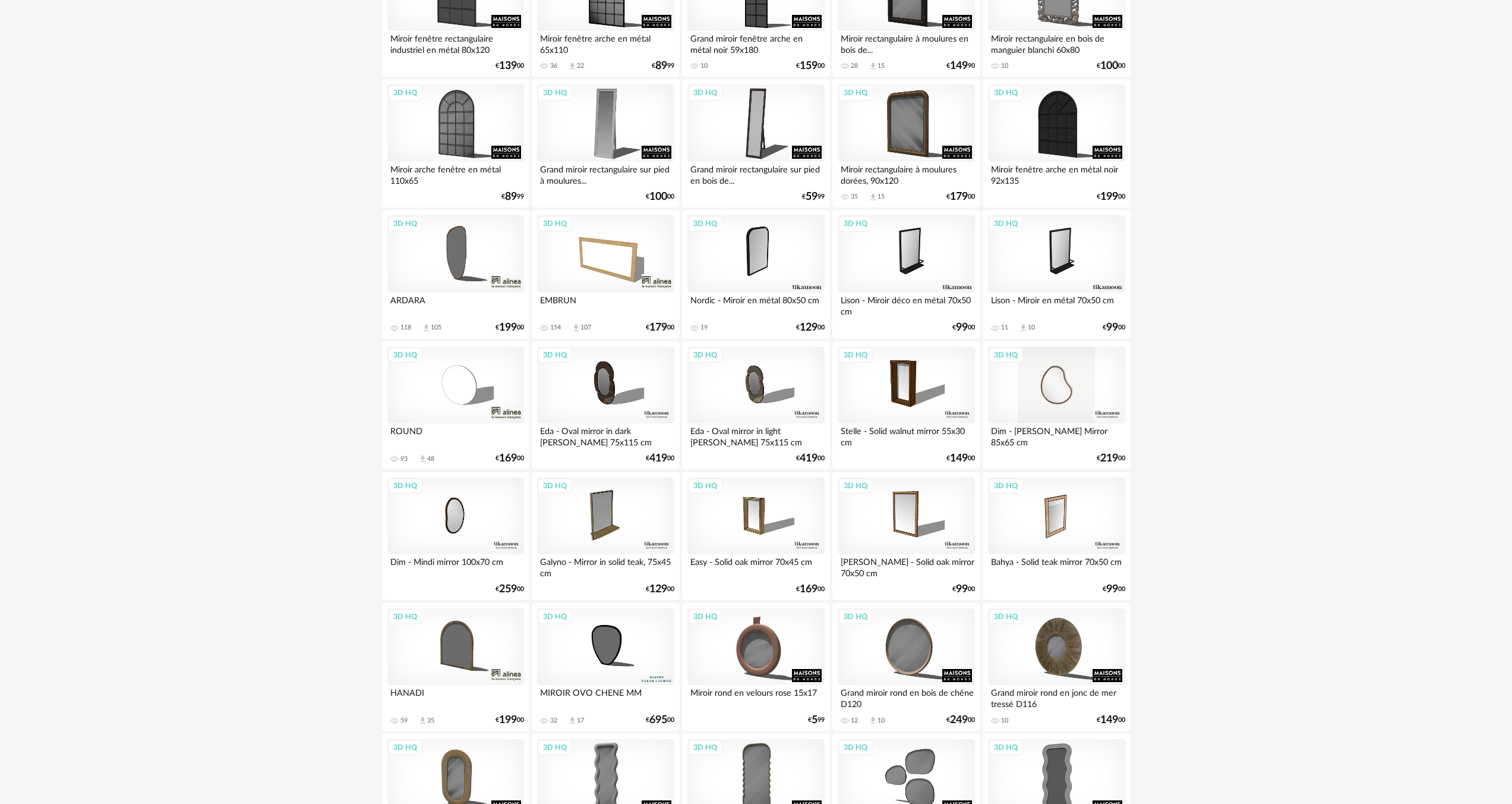
click at [1068, 391] on div "3D HQ" at bounding box center [1056, 385] width 136 height 78
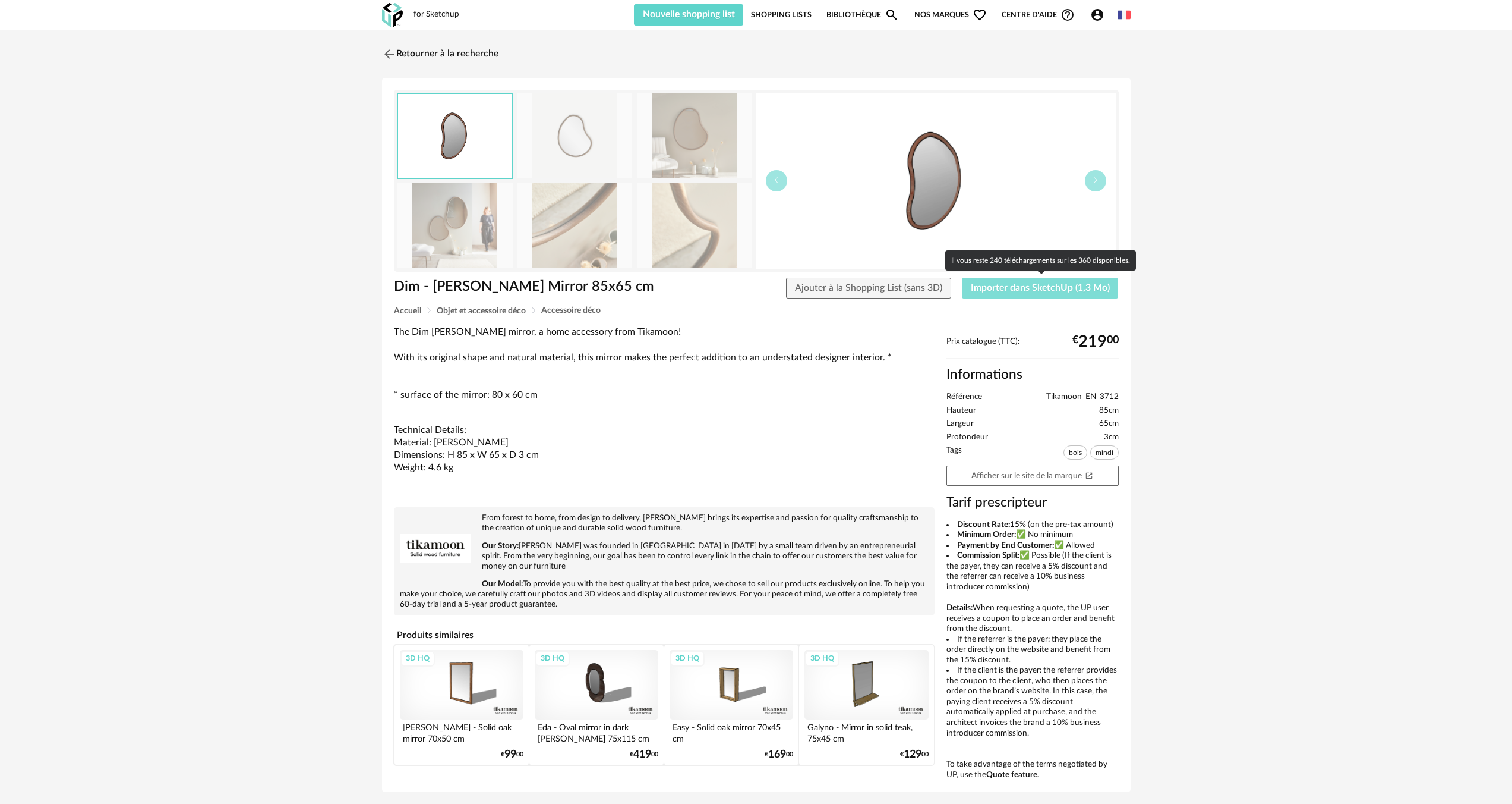
click at [1001, 292] on span "Importer dans SketchUp (1,3 Mo)" at bounding box center [1040, 287] width 139 height 9
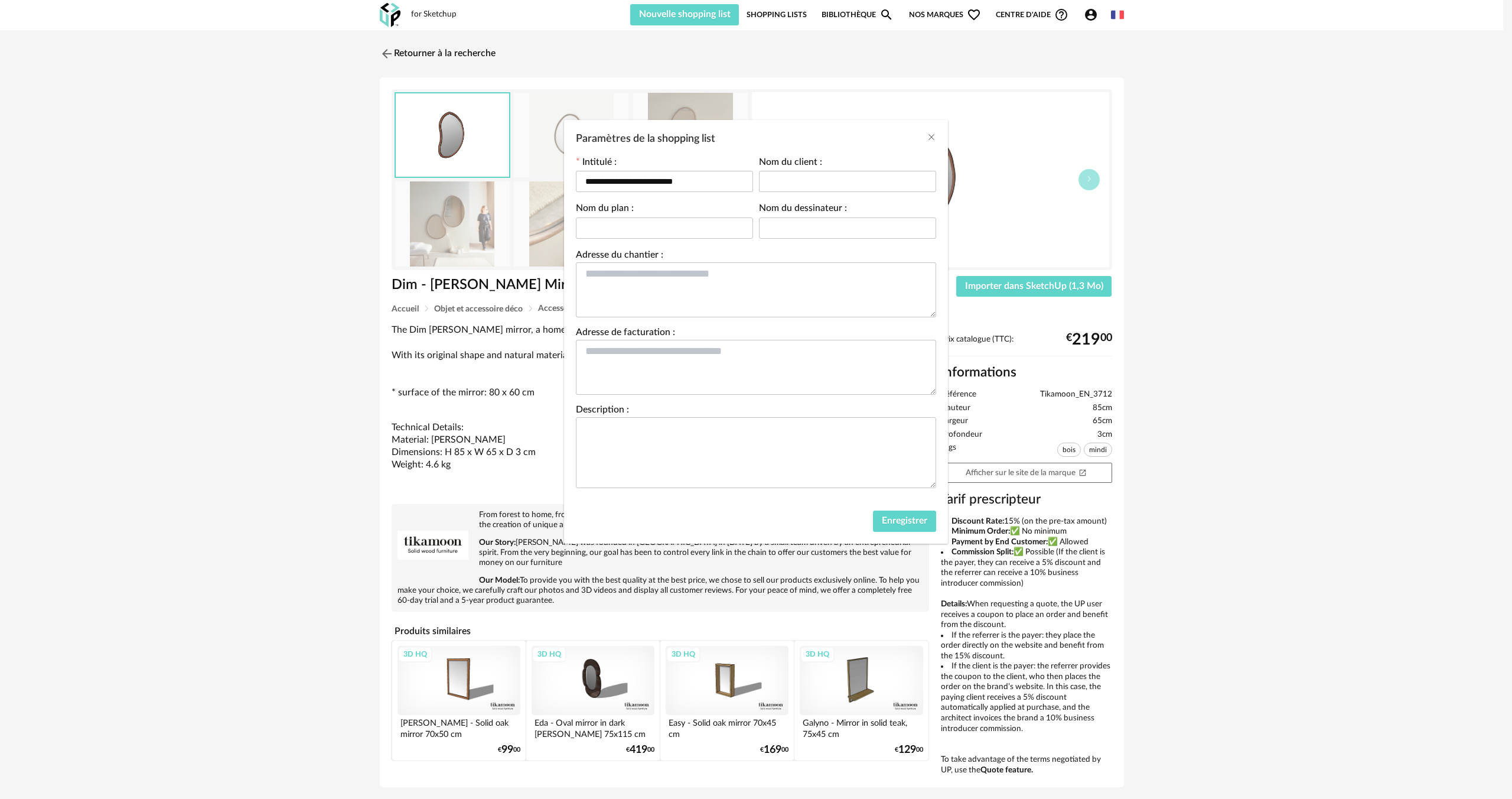
click at [975, 204] on div "**********" at bounding box center [756, 400] width 1512 height 799
click at [909, 528] on button "Enregistrer" at bounding box center [904, 520] width 63 height 21
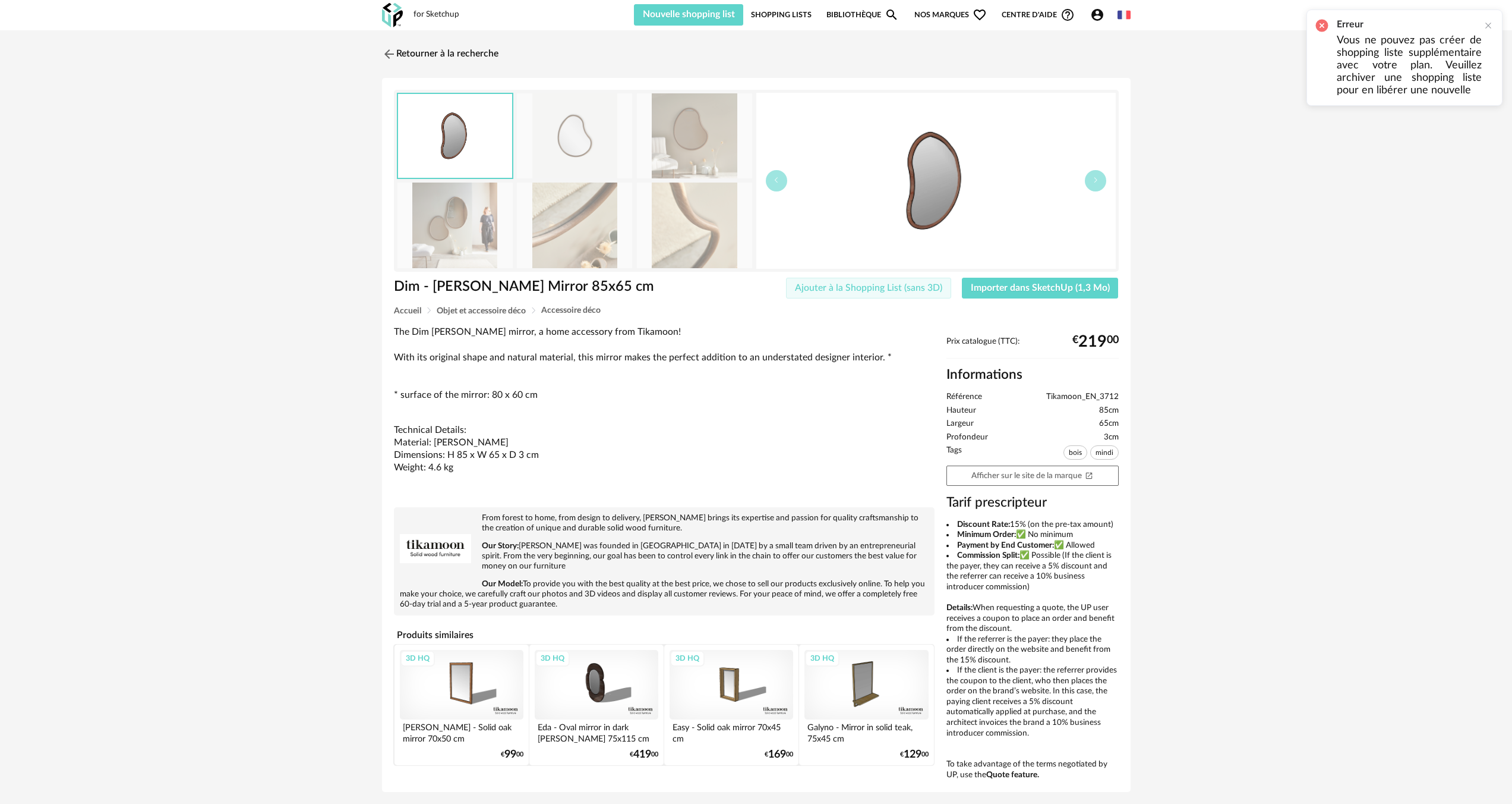
click at [905, 289] on span "Ajouter à la Shopping List (sans 3D)" at bounding box center [868, 287] width 147 height 9
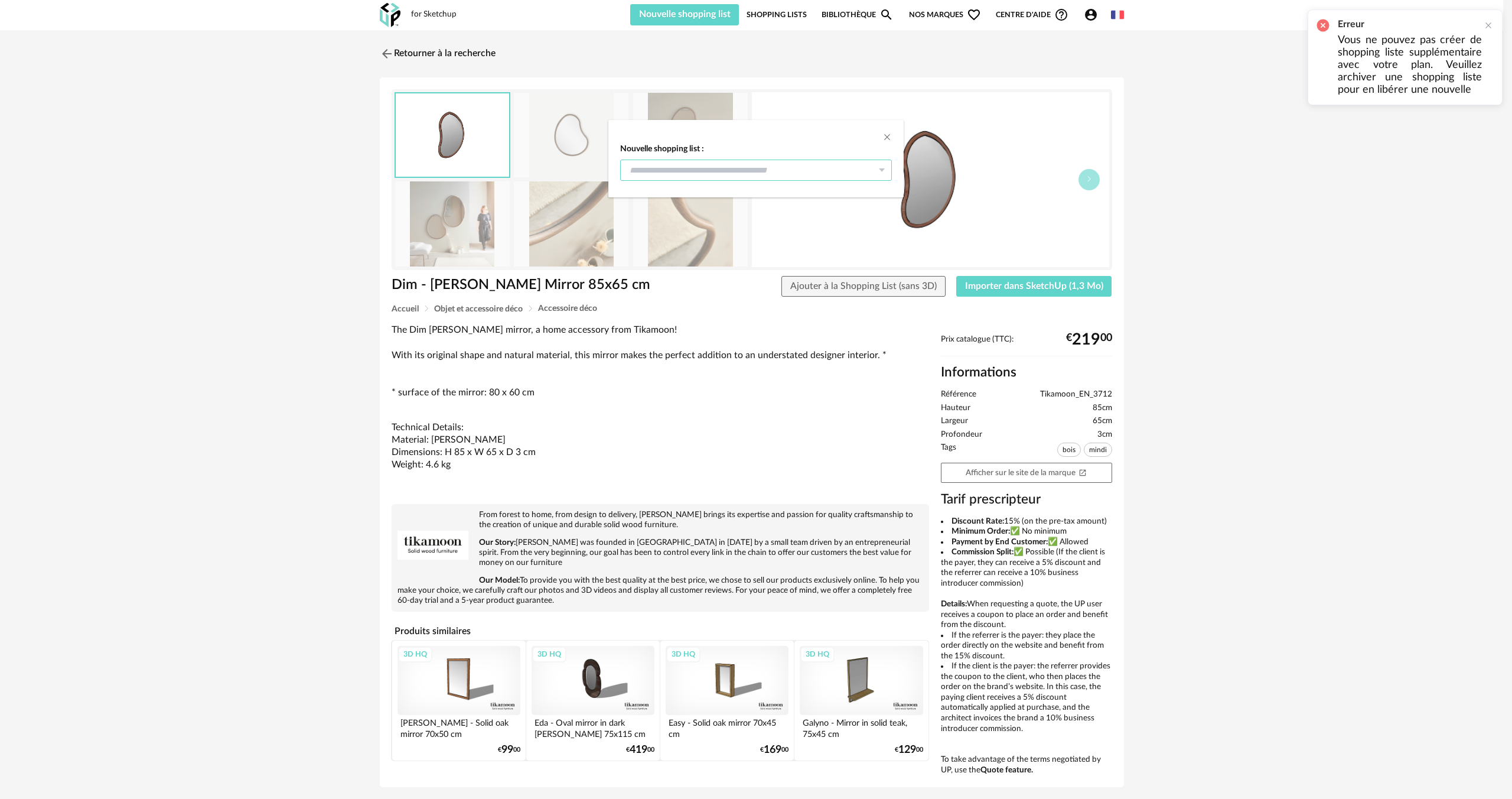
click at [769, 176] on input "dialog" at bounding box center [756, 169] width 271 height 21
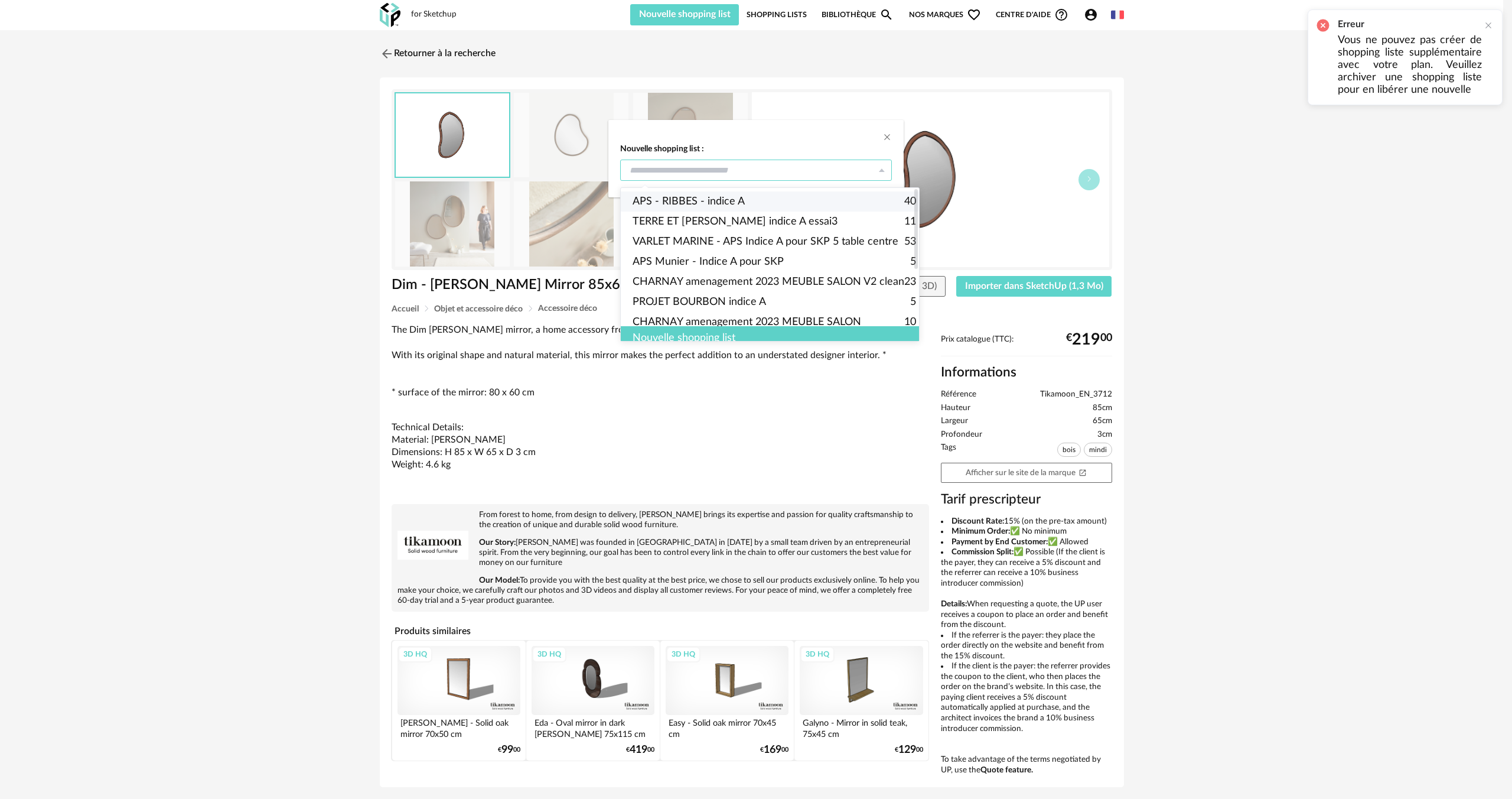
click at [753, 198] on li "APS - RIBBES - indice A 40" at bounding box center [774, 202] width 307 height 20
type input "**********"
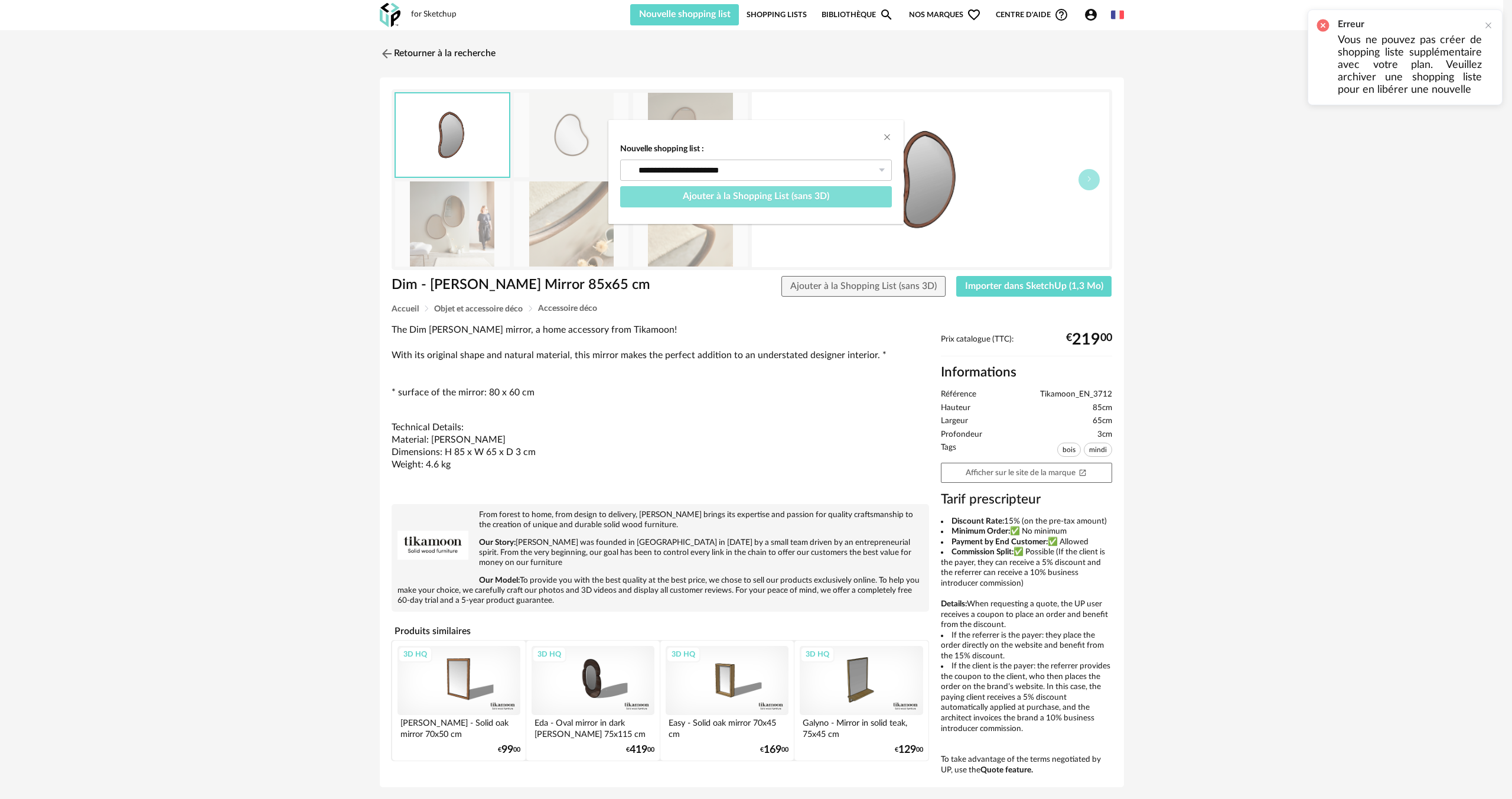
click at [794, 200] on span "Ajouter à la Shopping List (sans 3D)" at bounding box center [755, 196] width 147 height 9
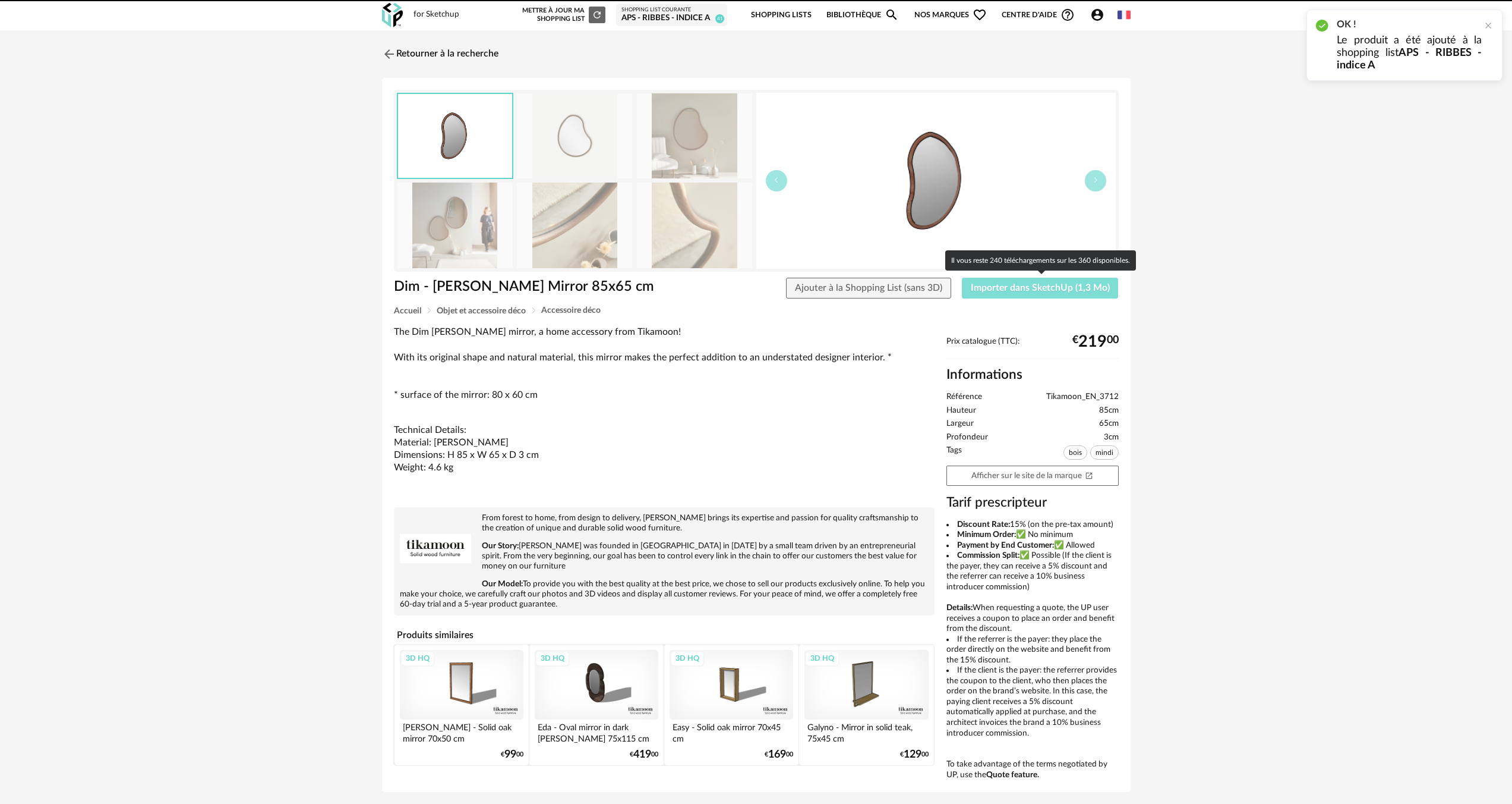
click at [1014, 289] on span "Importer dans SketchUp (1,3 Mo)" at bounding box center [1040, 287] width 139 height 9
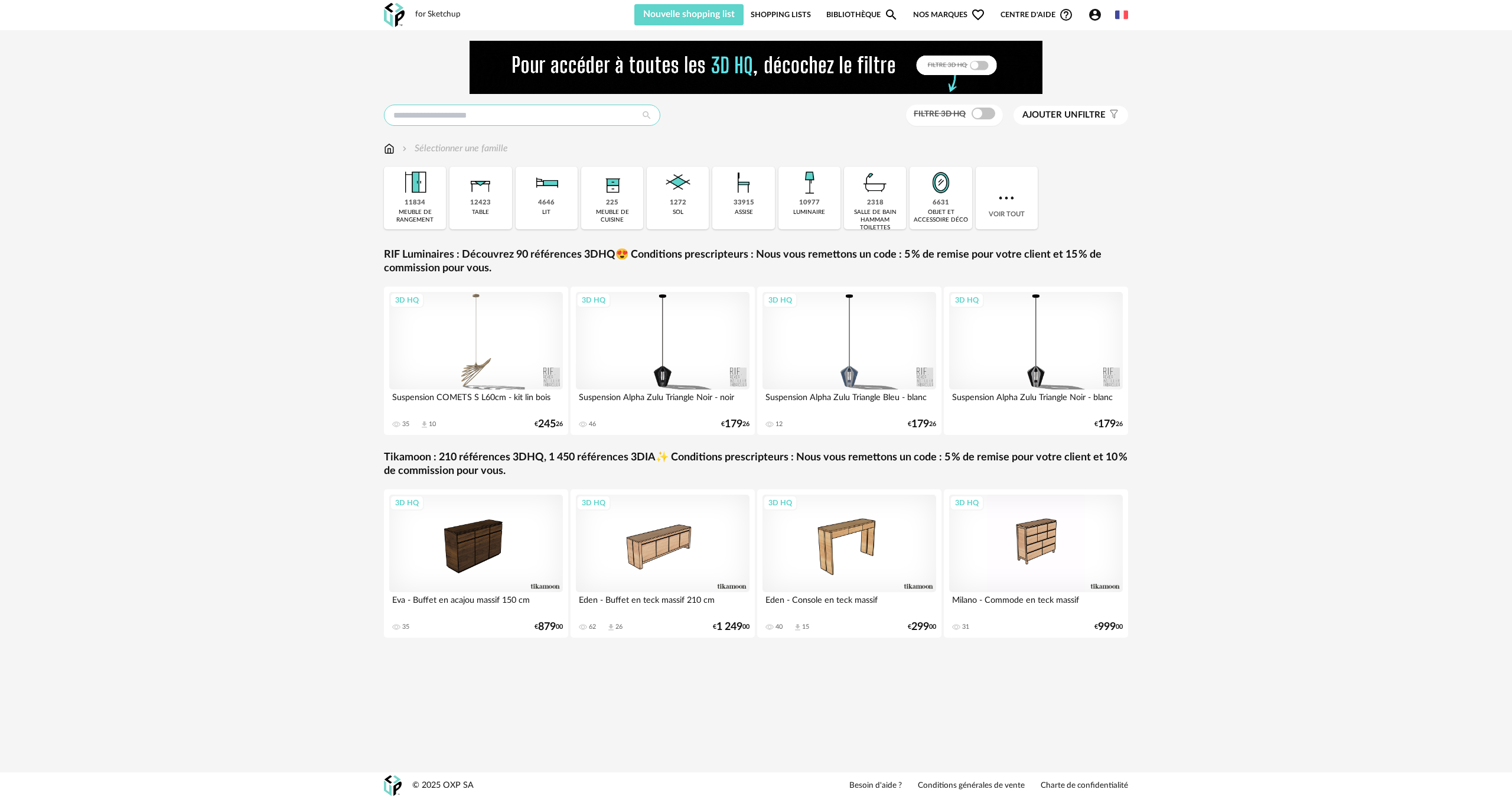
click at [471, 116] on input "text" at bounding box center [522, 115] width 276 height 21
type input "********"
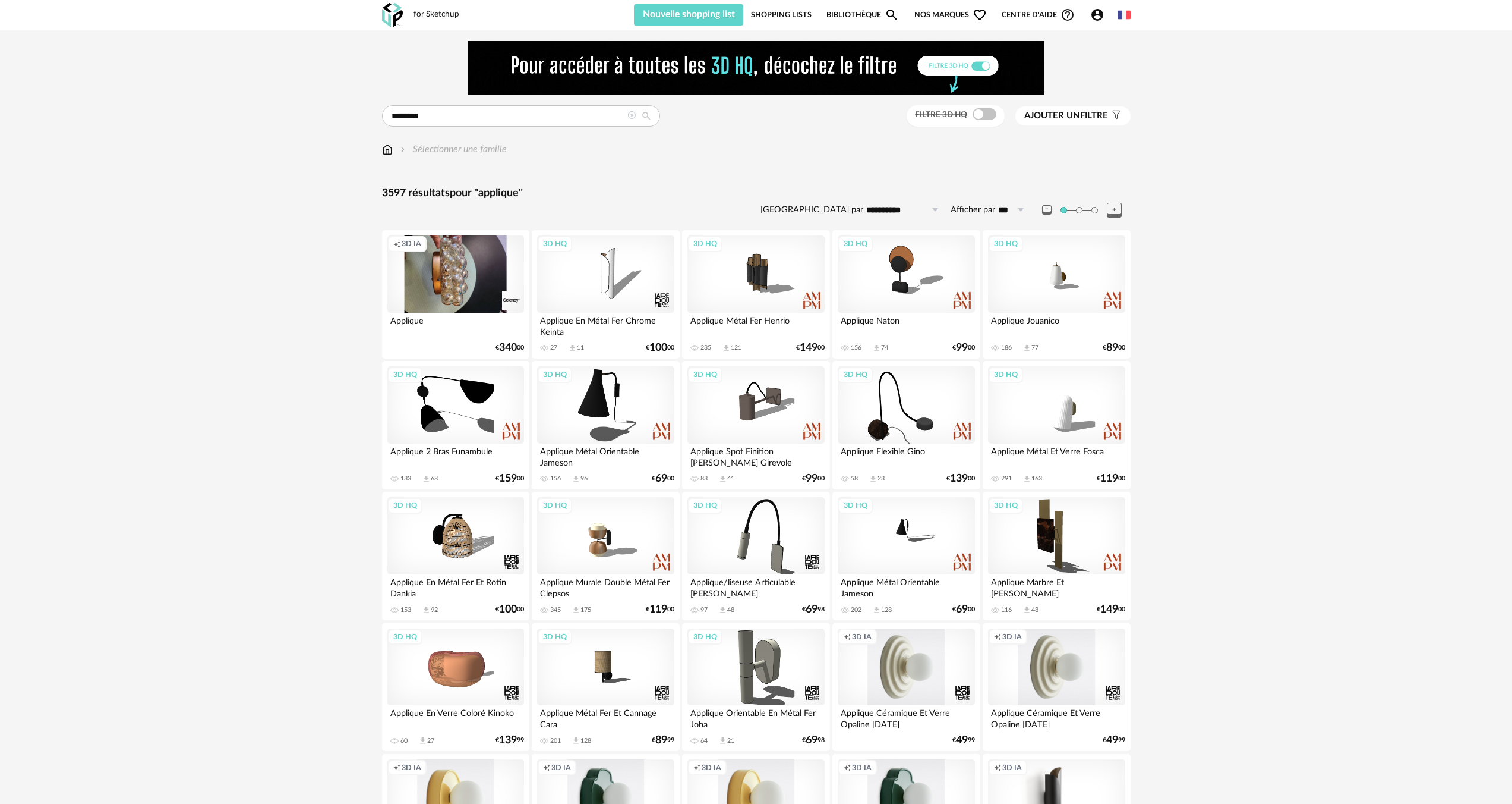
click at [985, 120] on span at bounding box center [985, 114] width 24 height 12
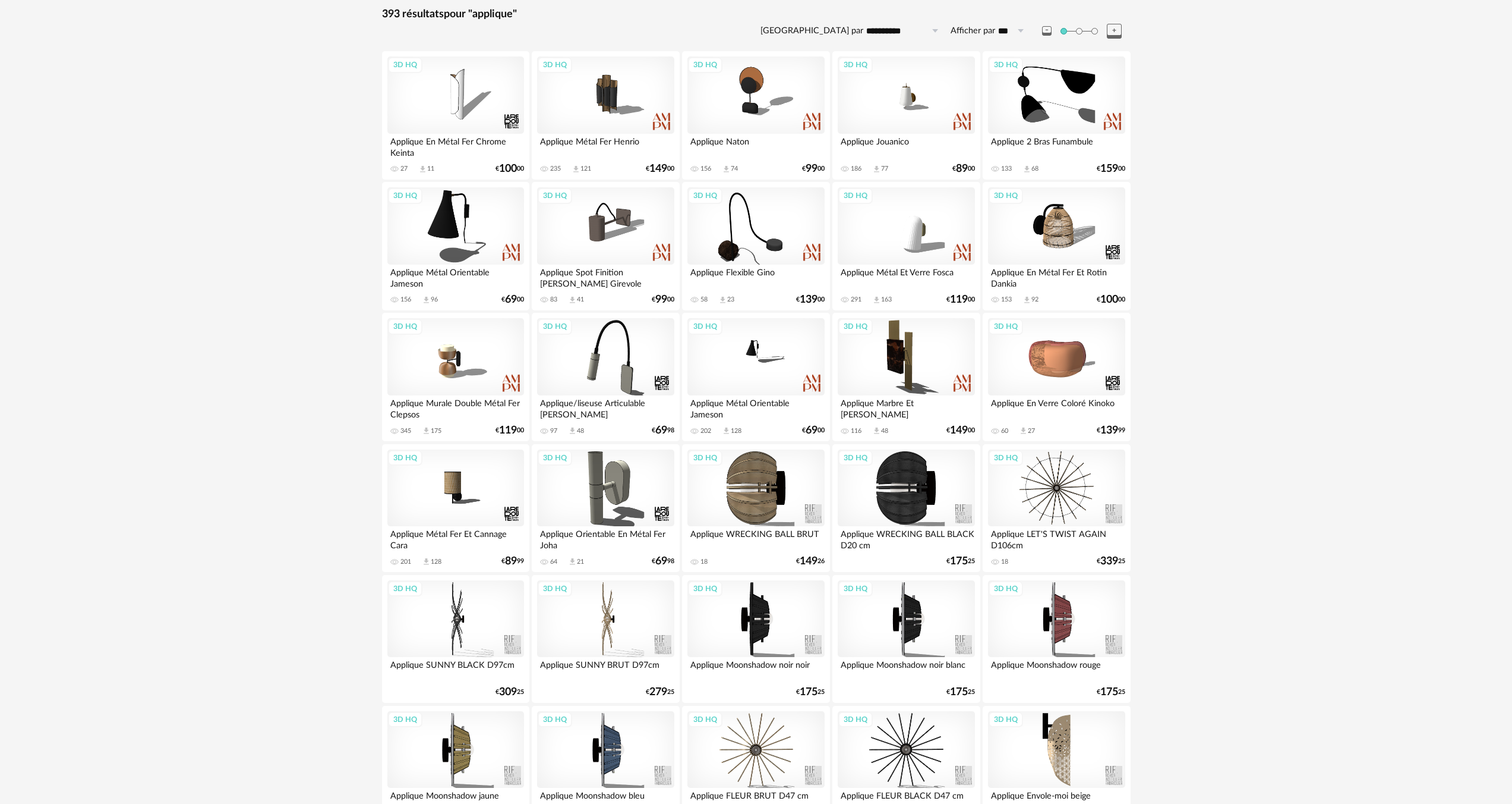
scroll to position [7, 0]
